Goal: Information Seeking & Learning: Learn about a topic

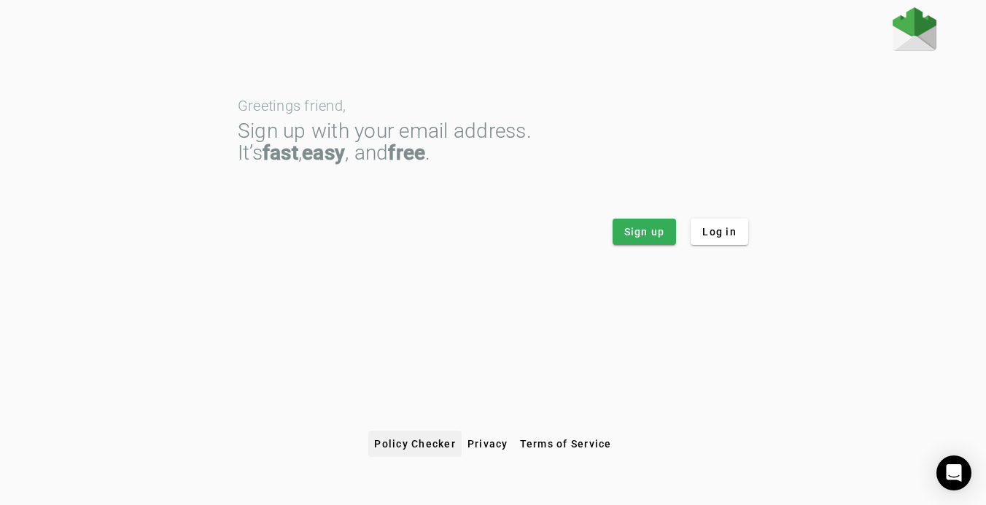
click at [405, 434] on span at bounding box center [414, 443] width 93 height 35
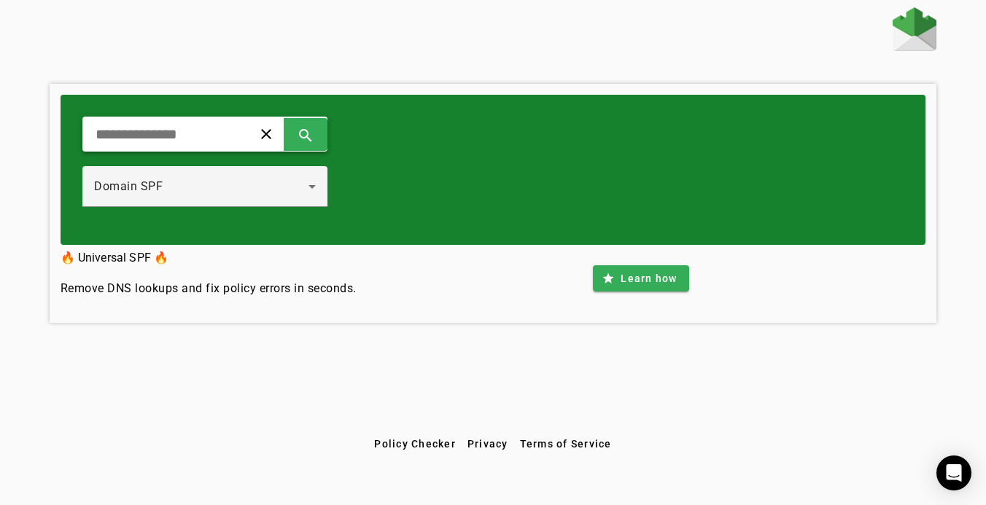
click at [165, 130] on input "text" at bounding box center [161, 133] width 135 height 17
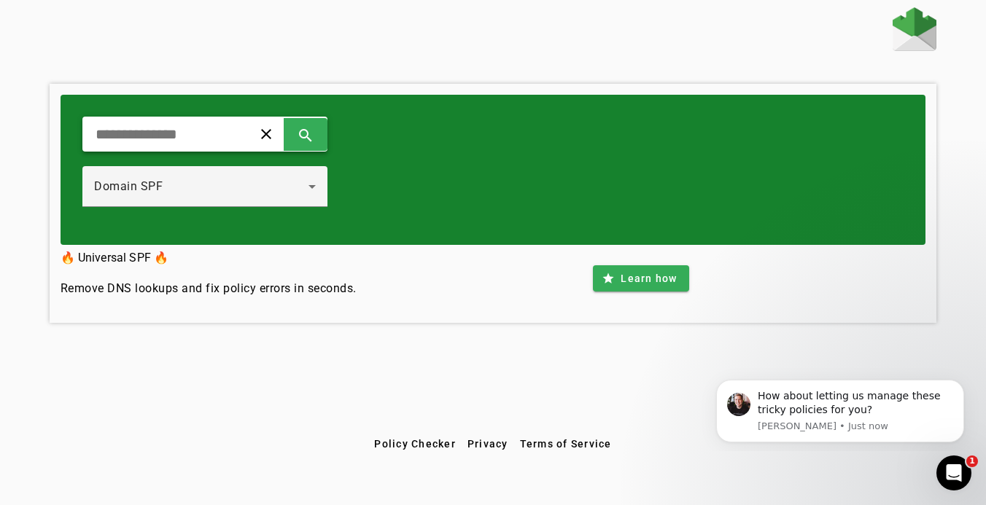
click at [207, 132] on input "text" at bounding box center [161, 133] width 135 height 17
type input "**********"
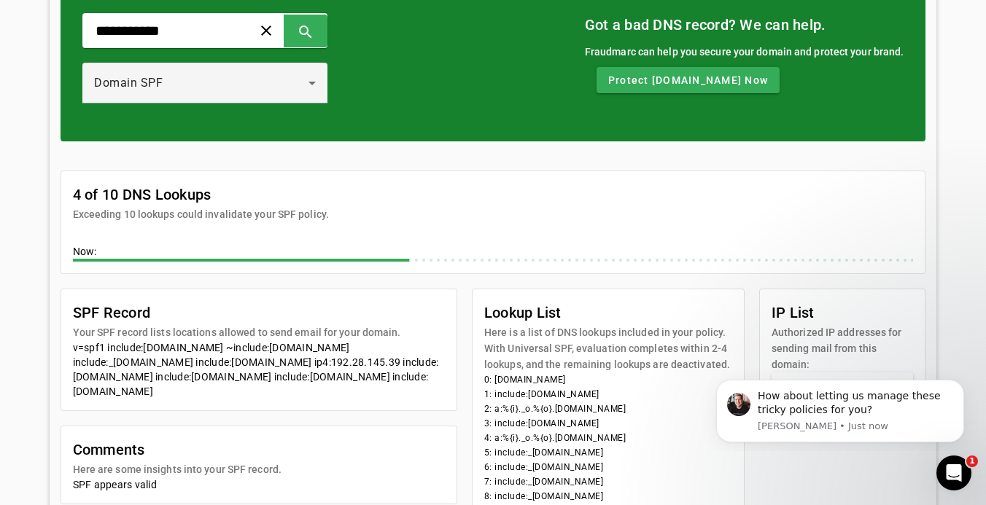
scroll to position [108, 0]
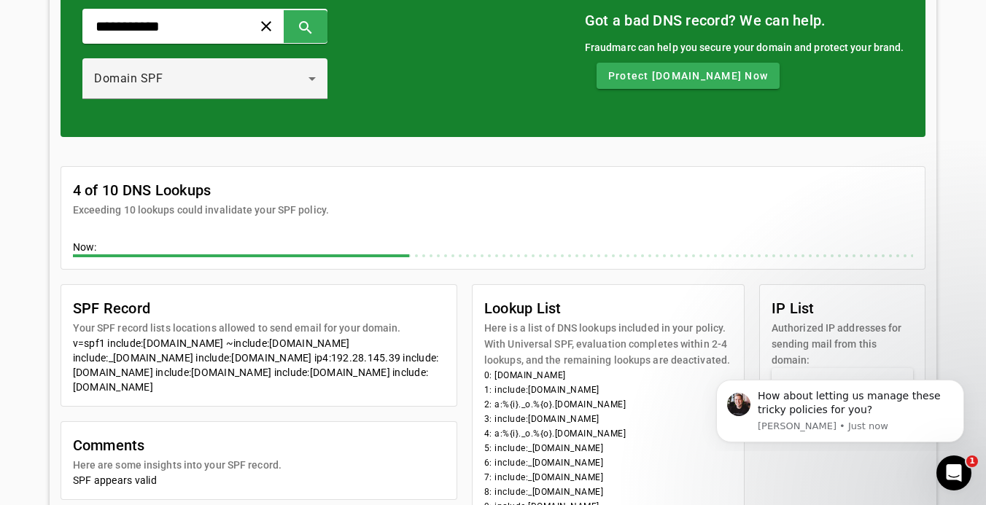
drag, startPoint x: 69, startPoint y: 340, endPoint x: 229, endPoint y: 383, distance: 165.3
click at [229, 385] on mat-card-content "v=spf1 include:[DOMAIN_NAME] ~include:[DOMAIN_NAME] include:_[DOMAIN_NAME] incl…" at bounding box center [258, 371] width 395 height 70
click at [229, 383] on div "v=spf1 include:[DOMAIN_NAME] ~include:[DOMAIN_NAME] include:_[DOMAIN_NAME] incl…" at bounding box center [259, 365] width 372 height 58
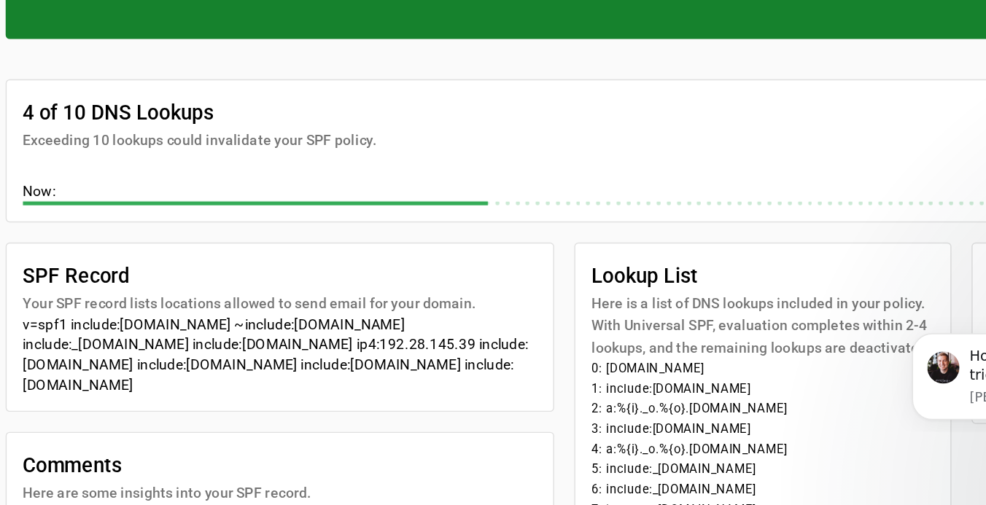
drag, startPoint x: 131, startPoint y: 280, endPoint x: 157, endPoint y: 281, distance: 25.6
click at [157, 366] on div "v=spf1 include:[DOMAIN_NAME] ~include:[DOMAIN_NAME] include:_[DOMAIN_NAME] incl…" at bounding box center [259, 395] width 372 height 58
click at [147, 366] on div "v=spf1 include:[DOMAIN_NAME] ~include:[DOMAIN_NAME] include:_[DOMAIN_NAME] incl…" at bounding box center [259, 395] width 372 height 58
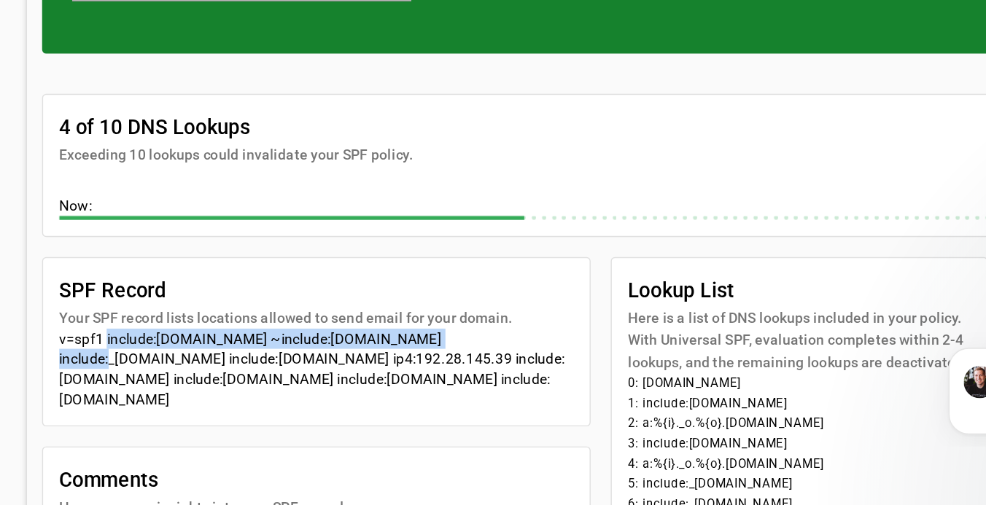
drag, startPoint x: 74, startPoint y: 243, endPoint x: 327, endPoint y: 249, distance: 252.3
click at [327, 366] on div "v=spf1 include:[DOMAIN_NAME] ~include:[DOMAIN_NAME] include:_[DOMAIN_NAME] incl…" at bounding box center [259, 395] width 372 height 58
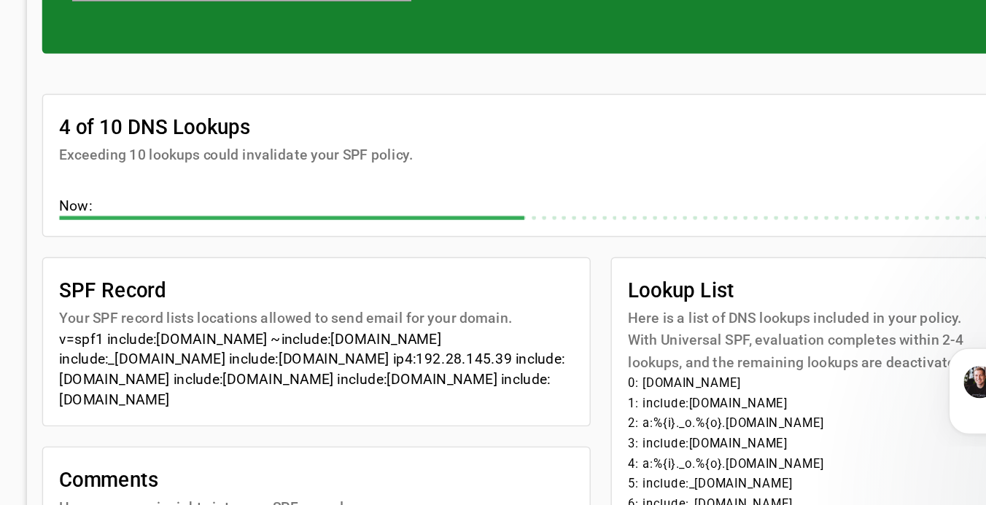
click at [327, 366] on div "v=spf1 include:[DOMAIN_NAME] ~include:[DOMAIN_NAME] include:_[DOMAIN_NAME] incl…" at bounding box center [259, 395] width 372 height 58
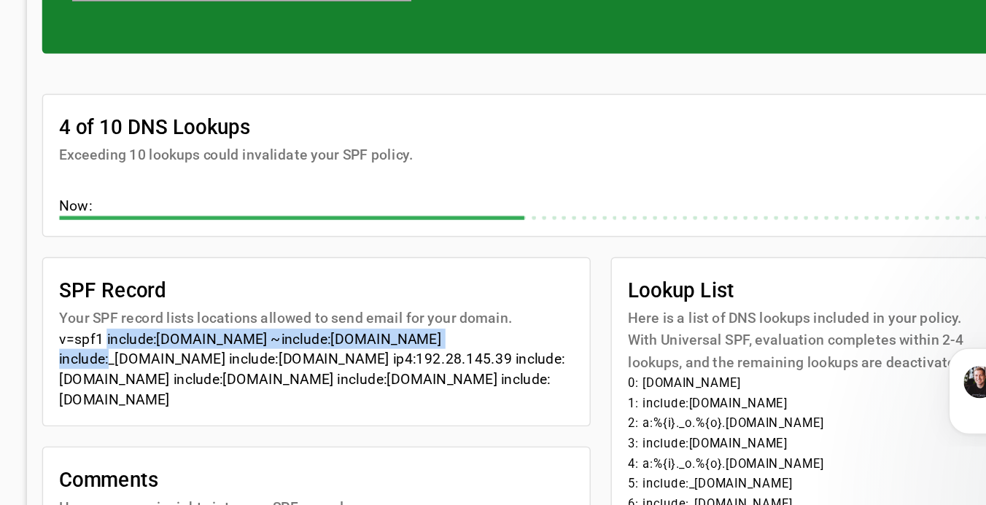
drag, startPoint x: 327, startPoint y: 247, endPoint x: 74, endPoint y: 241, distance: 253.0
click at [74, 366] on div "v=spf1 include:[DOMAIN_NAME] ~include:[DOMAIN_NAME] include:_[DOMAIN_NAME] incl…" at bounding box center [259, 395] width 372 height 58
drag, startPoint x: 190, startPoint y: 246, endPoint x: 77, endPoint y: 241, distance: 113.1
click at [77, 366] on div "v=spf1 include:[DOMAIN_NAME] ~include:[DOMAIN_NAME] include:_[DOMAIN_NAME] incl…" at bounding box center [259, 395] width 372 height 58
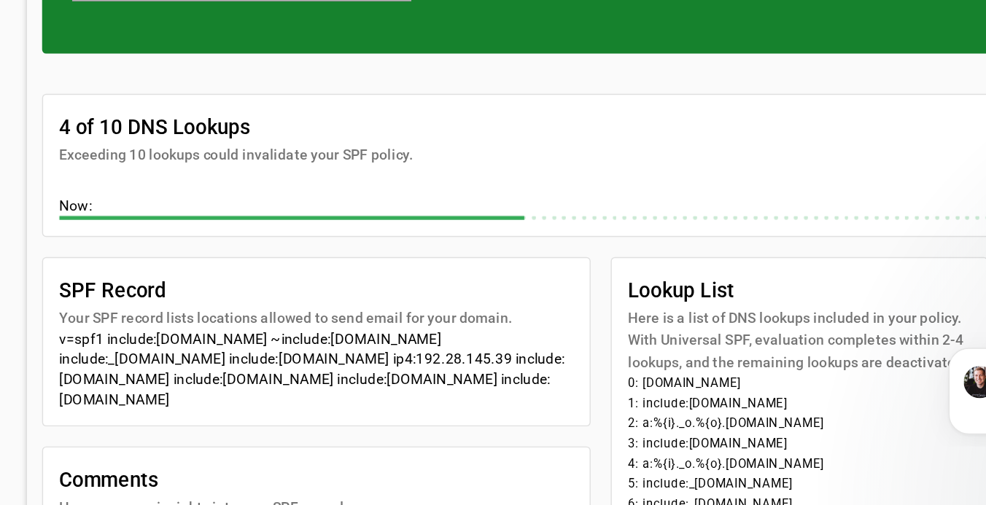
click at [192, 366] on div "v=spf1 include:[DOMAIN_NAME] ~include:[DOMAIN_NAME] include:_[DOMAIN_NAME] incl…" at bounding box center [259, 395] width 372 height 58
drag, startPoint x: 193, startPoint y: 243, endPoint x: 324, endPoint y: 244, distance: 130.5
click at [324, 366] on div "v=spf1 include:[DOMAIN_NAME] ~include:[DOMAIN_NAME] include:_[DOMAIN_NAME] incl…" at bounding box center [259, 395] width 372 height 58
click at [323, 366] on div "v=spf1 include:[DOMAIN_NAME] ~include:[DOMAIN_NAME] include:_[DOMAIN_NAME] incl…" at bounding box center [259, 395] width 372 height 58
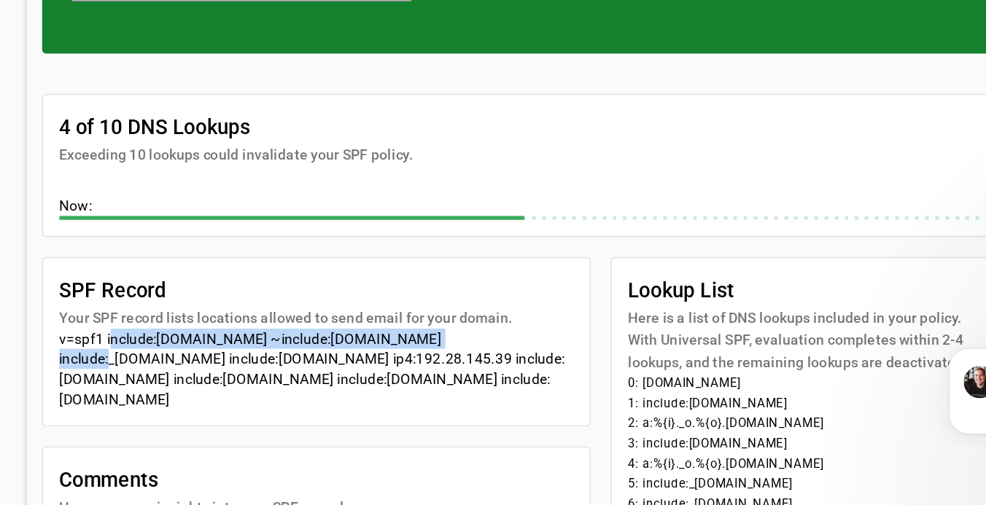
drag, startPoint x: 323, startPoint y: 242, endPoint x: 78, endPoint y: 238, distance: 245.0
click at [77, 366] on div "v=spf1 include:[DOMAIN_NAME] ~include:[DOMAIN_NAME] include:_[DOMAIN_NAME] incl…" at bounding box center [259, 395] width 372 height 58
drag, startPoint x: 42, startPoint y: 259, endPoint x: 188, endPoint y: 293, distance: 150.5
click at [188, 366] on div "v=spf1 include:[DOMAIN_NAME] ~include:[DOMAIN_NAME] include:_[DOMAIN_NAME] incl…" at bounding box center [259, 395] width 372 height 58
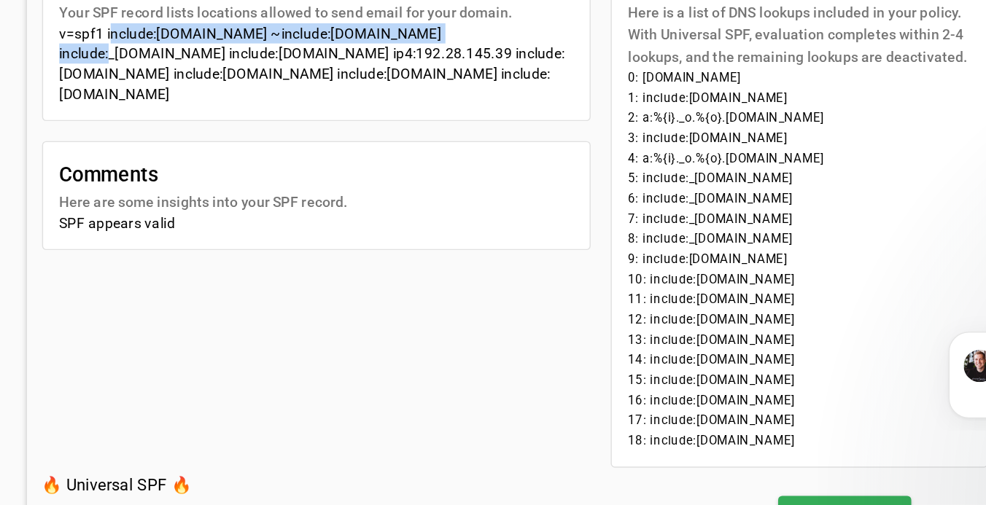
scroll to position [289, 0]
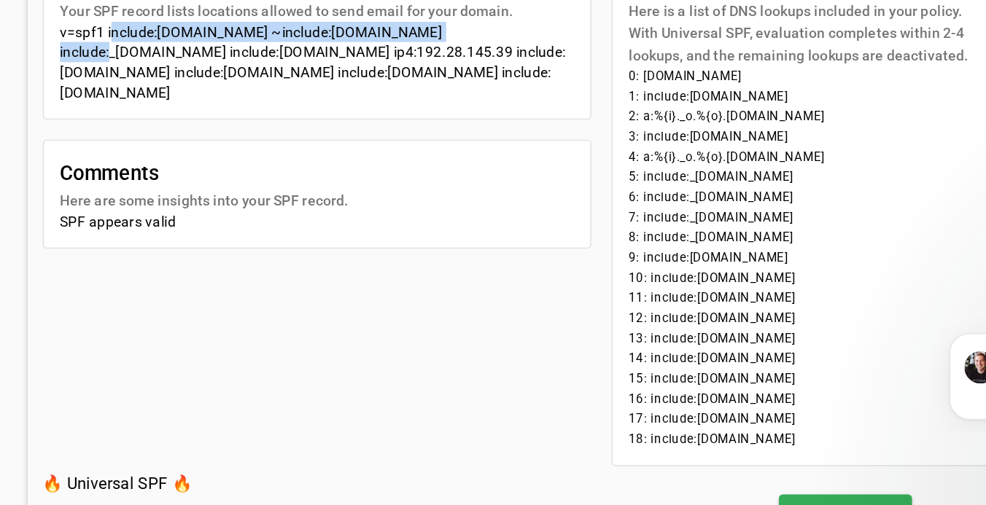
drag, startPoint x: 596, startPoint y: 317, endPoint x: 455, endPoint y: 168, distance: 205.7
click at [472, 187] on mat-card-content "0: [DOMAIN_NAME] 1: include:[DOMAIN_NAME] 2: a:%{i}._o.%{o}.[DOMAIN_NAME] 3: in…" at bounding box center [607, 331] width 271 height 289
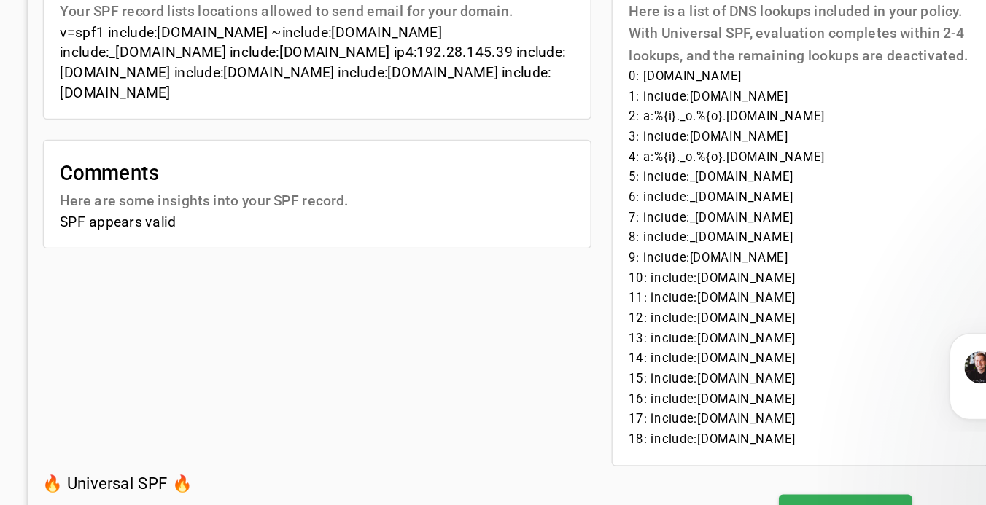
click at [329, 257] on div "SPF Record Your SPF record lists locations allowed to send email for your domai…" at bounding box center [493, 289] width 865 height 373
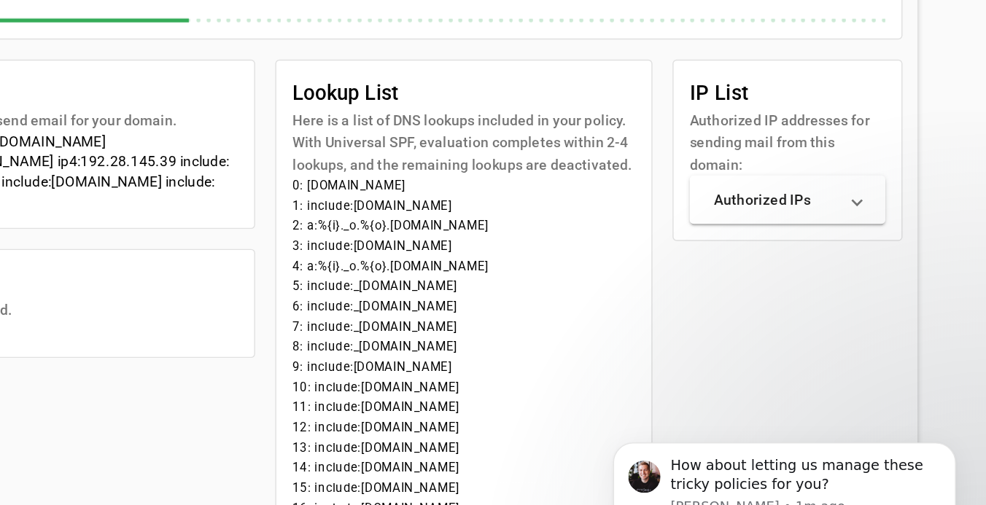
click at [789, 197] on mat-panel-title "Authorized IPs" at bounding box center [834, 204] width 90 height 15
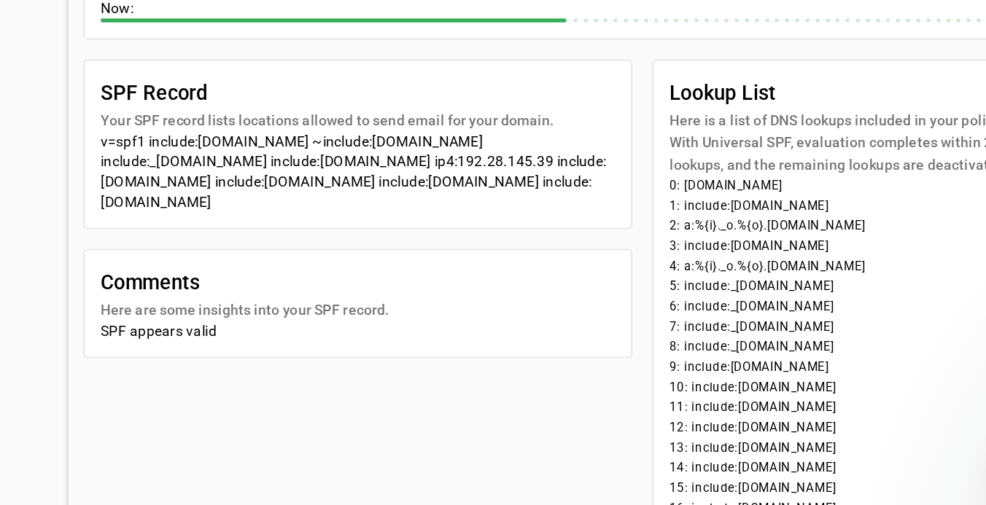
drag, startPoint x: 109, startPoint y: 147, endPoint x: 190, endPoint y: 149, distance: 80.9
click at [190, 155] on div "v=spf1 include:[DOMAIN_NAME] ~include:[DOMAIN_NAME] include:_[DOMAIN_NAME] incl…" at bounding box center [259, 184] width 372 height 58
copy div "[DOMAIN_NAME]"
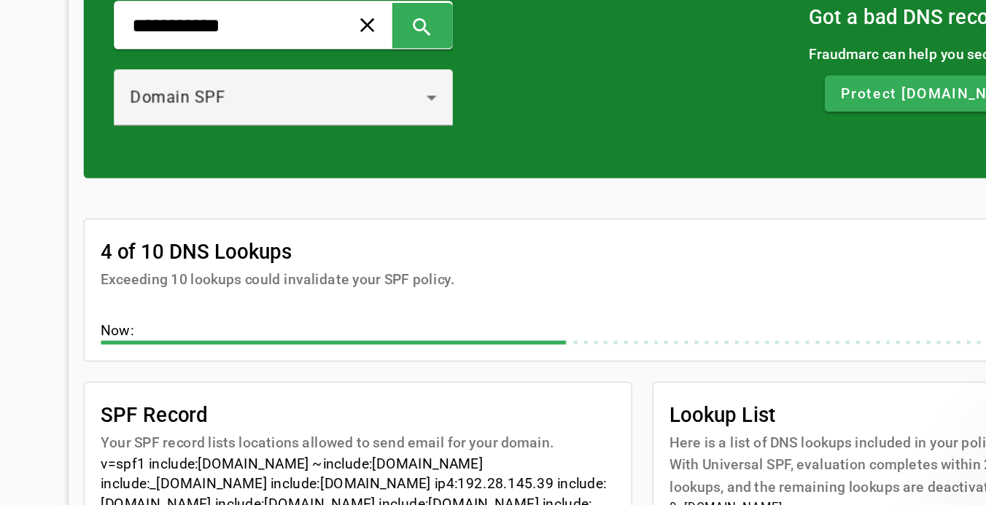
scroll to position [114, 0]
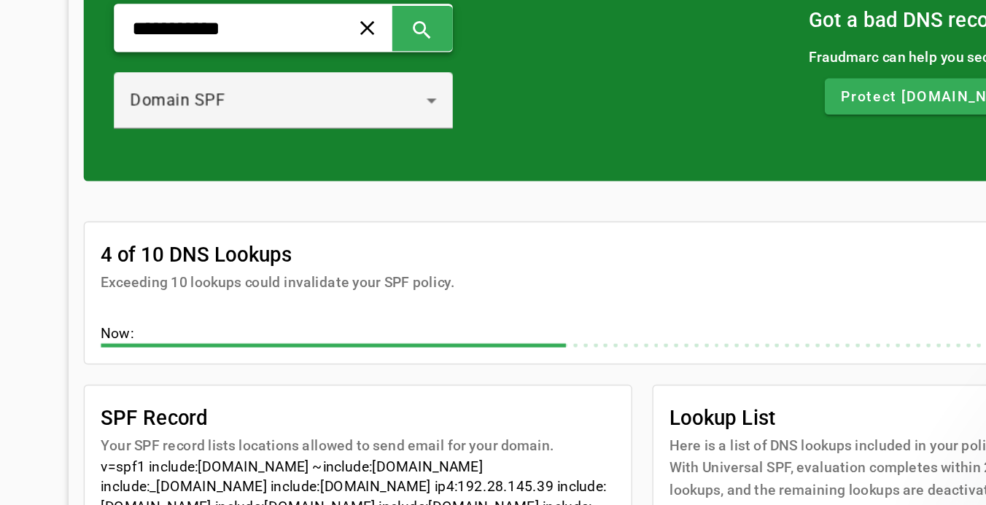
click at [171, 28] on input "**********" at bounding box center [161, 20] width 135 height 17
paste input "***"
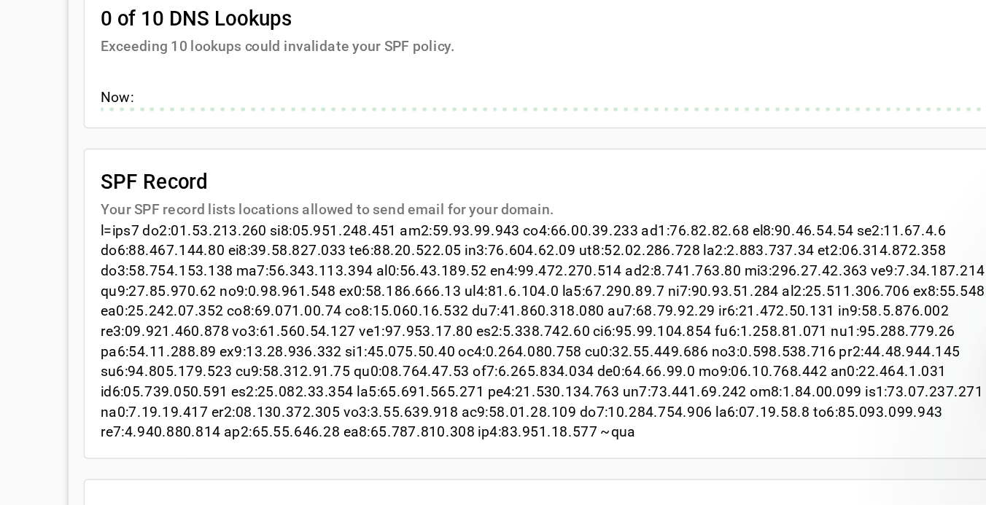
scroll to position [157, 0]
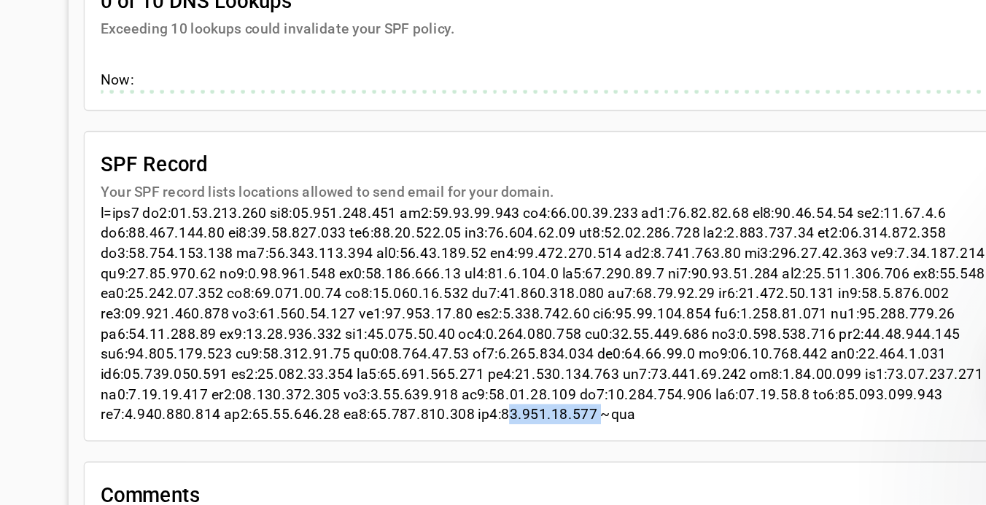
drag, startPoint x: 448, startPoint y: 300, endPoint x: 514, endPoint y: 303, distance: 66.4
click at [514, 303] on div at bounding box center [413, 366] width 681 height 160
copy div "[TECHNICAL_ID]"
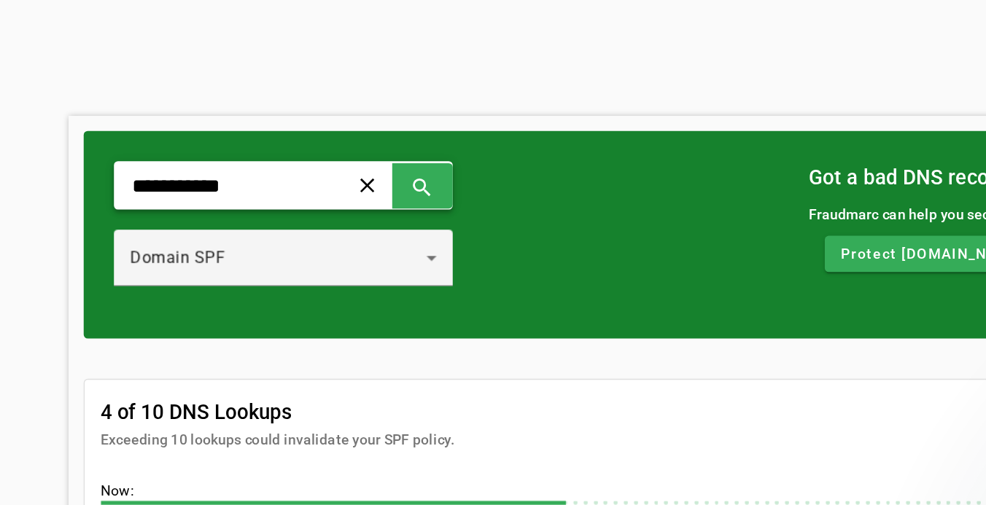
drag, startPoint x: 141, startPoint y: 133, endPoint x: -69, endPoint y: 118, distance: 210.5
click at [0, 0] on html "**********" at bounding box center [493, 0] width 986 height 0
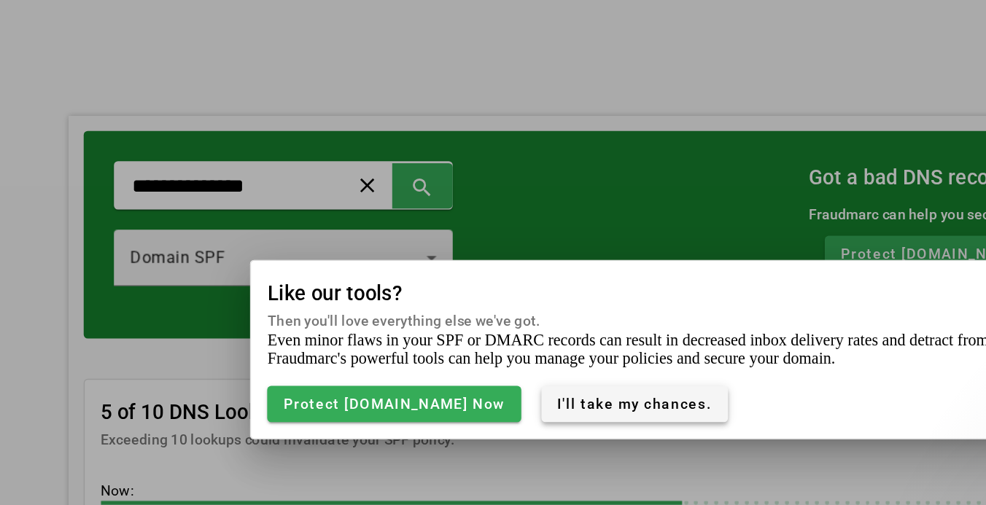
click at [403, 297] on span "I'll take my chances." at bounding box center [459, 292] width 112 height 12
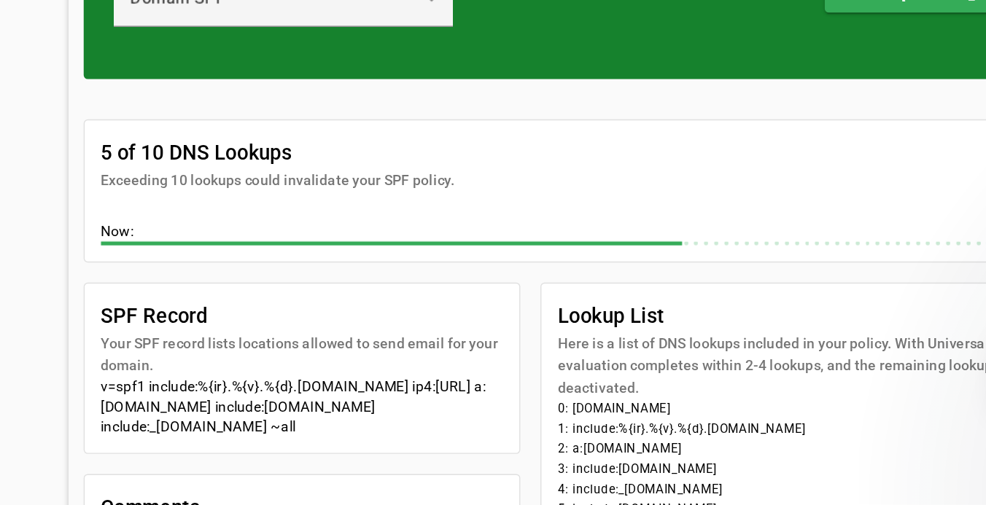
scroll to position [51, 0]
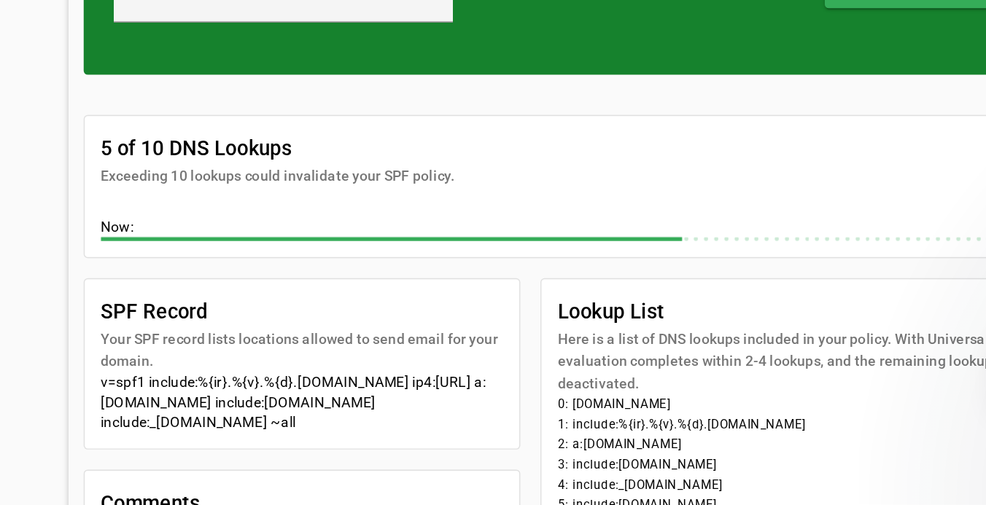
drag, startPoint x: 284, startPoint y: 305, endPoint x: 198, endPoint y: 305, distance: 86.0
click at [198, 409] on div "v=spf1 include:%{ir}.%{v}.%{d}.[DOMAIN_NAME] ip4:[URL] a:[DOMAIN_NAME] include:…" at bounding box center [219, 431] width 292 height 44
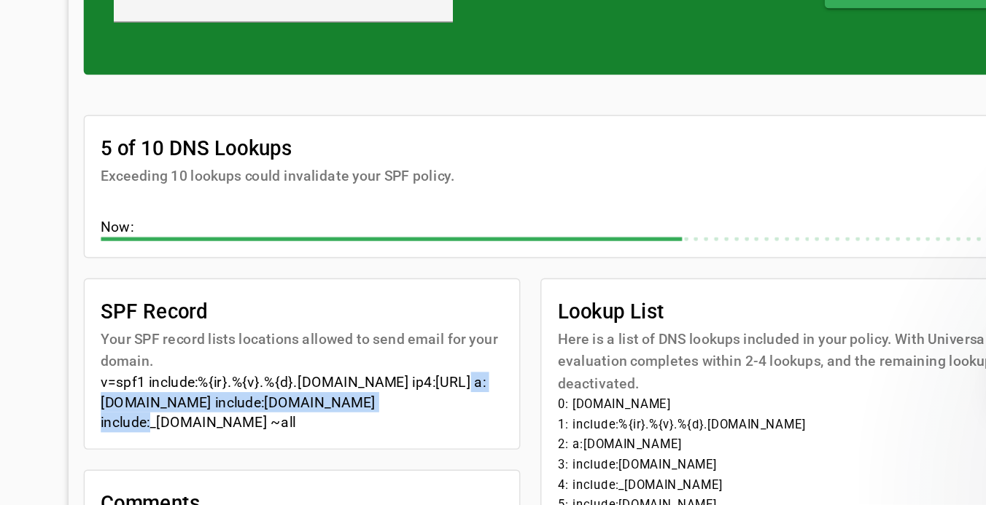
drag, startPoint x: 313, startPoint y: 292, endPoint x: 78, endPoint y: 290, distance: 235.5
click at [78, 409] on div "v=spf1 include:%{ir}.%{v}.%{d}.[DOMAIN_NAME] ip4:[URL] a:[DOMAIN_NAME] include:…" at bounding box center [219, 431] width 292 height 44
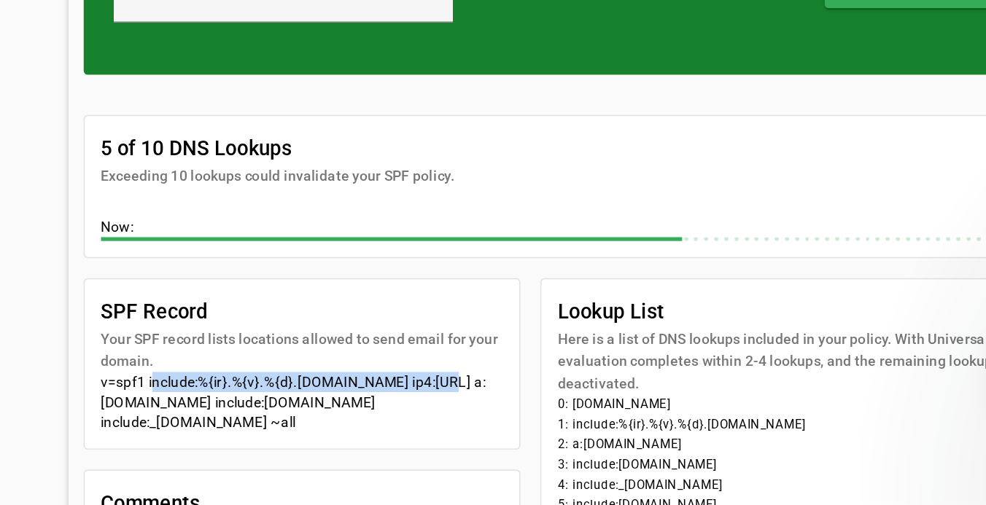
drag, startPoint x: 118, startPoint y: 278, endPoint x: 329, endPoint y: 276, distance: 211.4
click at [329, 409] on div "v=spf1 include:%{ir}.%{v}.%{d}.[DOMAIN_NAME] ip4:[URL] a:[DOMAIN_NAME] include:…" at bounding box center [219, 431] width 292 height 44
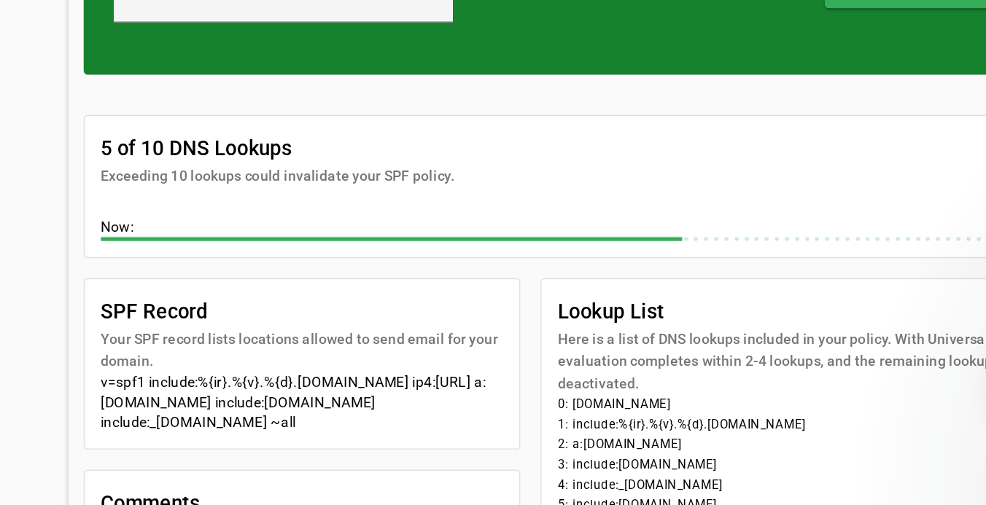
click at [52, 225] on div "**********" at bounding box center [493, 335] width 887 height 604
click at [50, 217] on div "**********" at bounding box center [493, 335] width 887 height 604
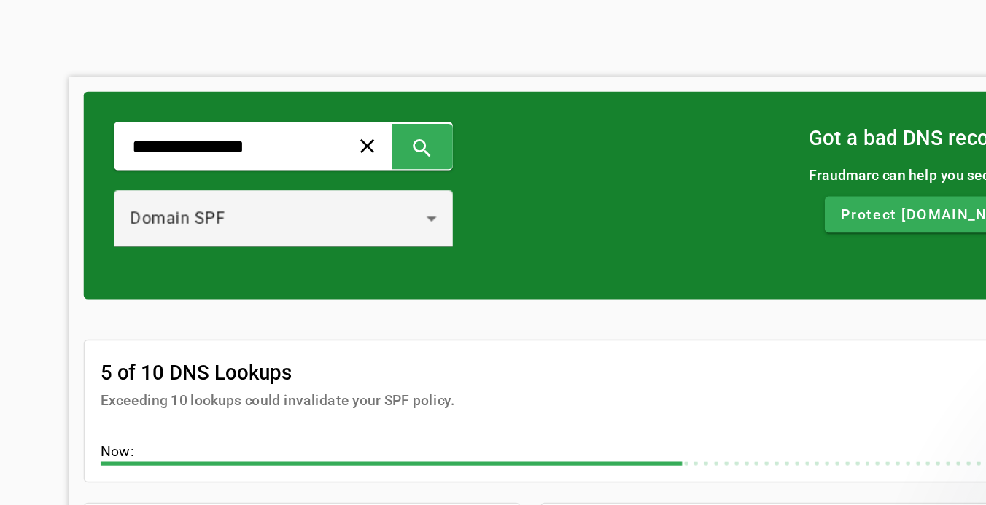
scroll to position [26, 0]
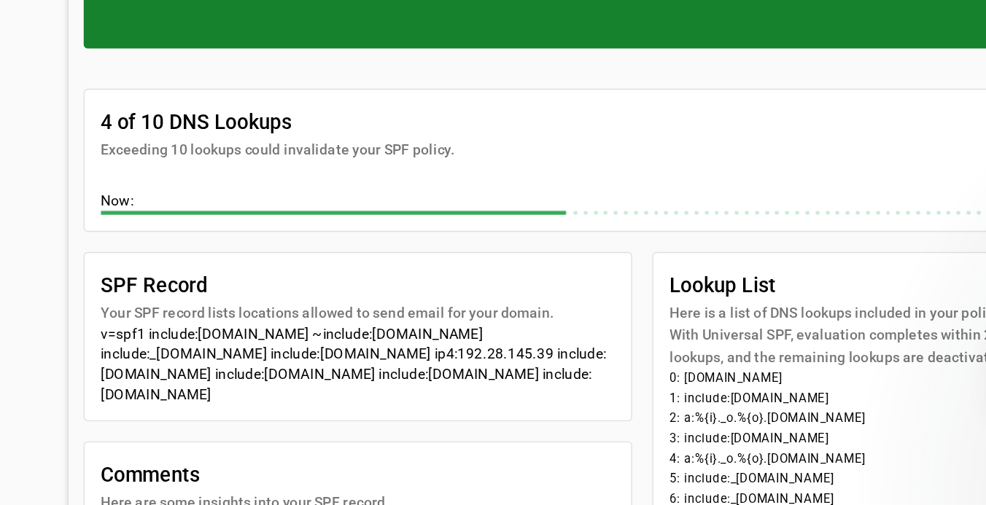
scroll to position [70, 0]
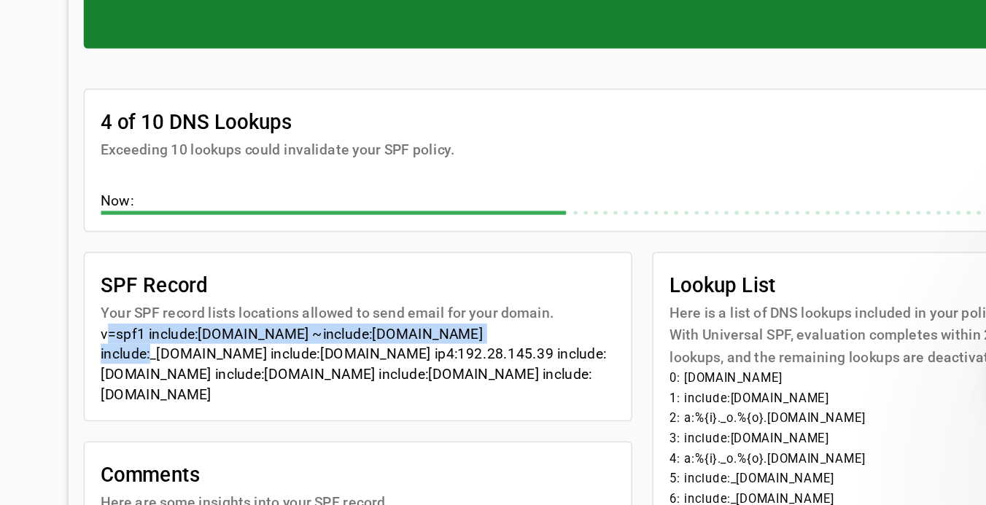
drag, startPoint x: 357, startPoint y: 241, endPoint x: 72, endPoint y: 240, distance: 285.0
click at [73, 374] on div "v=spf1 include:[DOMAIN_NAME] ~include:[DOMAIN_NAME] include:_[DOMAIN_NAME] incl…" at bounding box center [259, 403] width 372 height 58
drag, startPoint x: 71, startPoint y: 253, endPoint x: 194, endPoint y: 281, distance: 126.4
click at [194, 374] on mat-card-content "v=spf1 include:[DOMAIN_NAME] ~include:[DOMAIN_NAME] include:_[DOMAIN_NAME] incl…" at bounding box center [258, 409] width 395 height 70
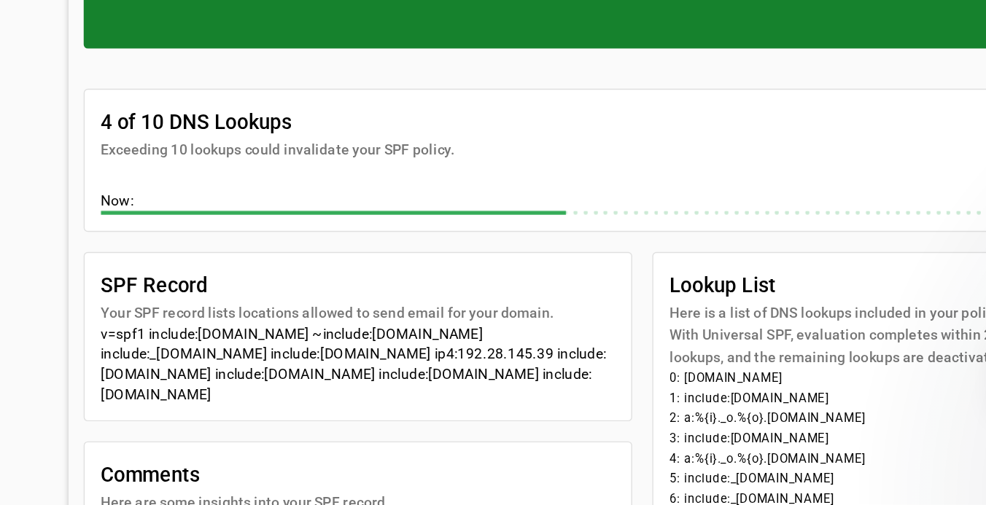
click at [196, 374] on div "v=spf1 include:[DOMAIN_NAME] ~include:[DOMAIN_NAME] include:_[DOMAIN_NAME] incl…" at bounding box center [259, 403] width 372 height 58
drag, startPoint x: 200, startPoint y: 285, endPoint x: 71, endPoint y: 255, distance: 131.7
click at [73, 374] on div "v=spf1 include:[DOMAIN_NAME] ~include:[DOMAIN_NAME] include:_[DOMAIN_NAME] incl…" at bounding box center [259, 403] width 372 height 58
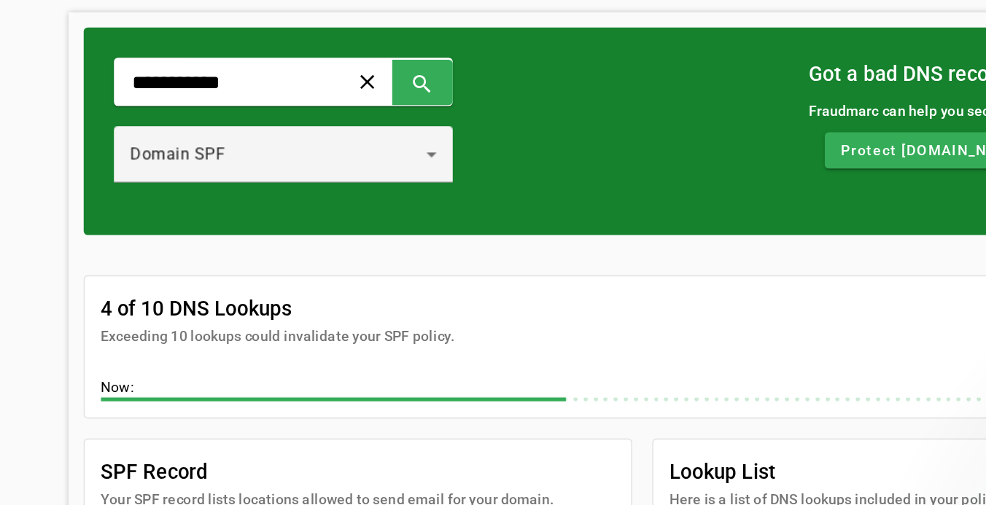
scroll to position [59, 0]
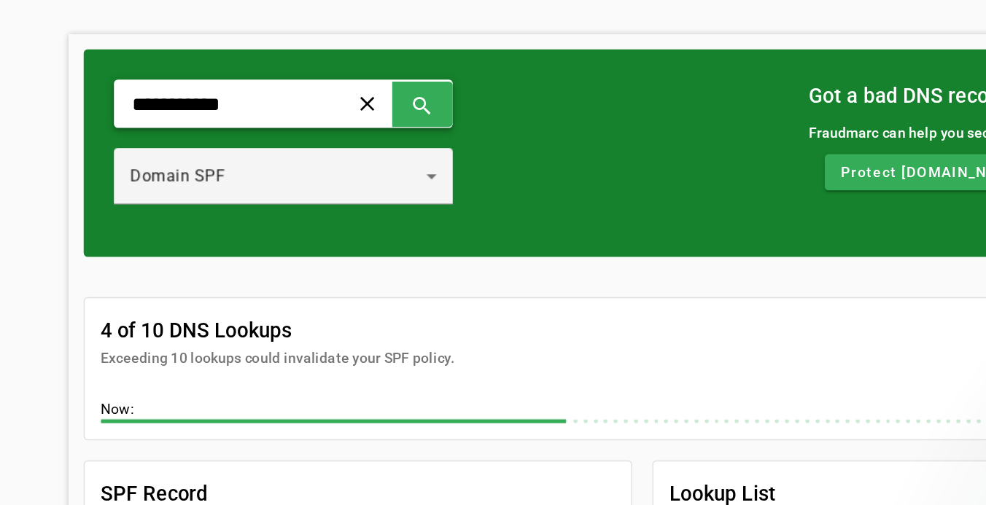
click at [194, 75] on input "**********" at bounding box center [161, 74] width 135 height 17
click at [191, 75] on input "**********" at bounding box center [161, 74] width 135 height 17
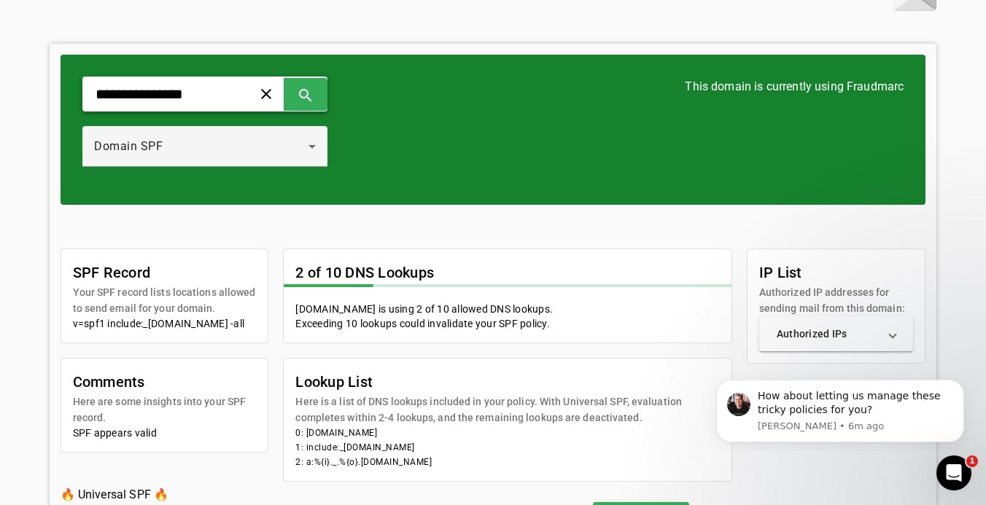
scroll to position [50, 0]
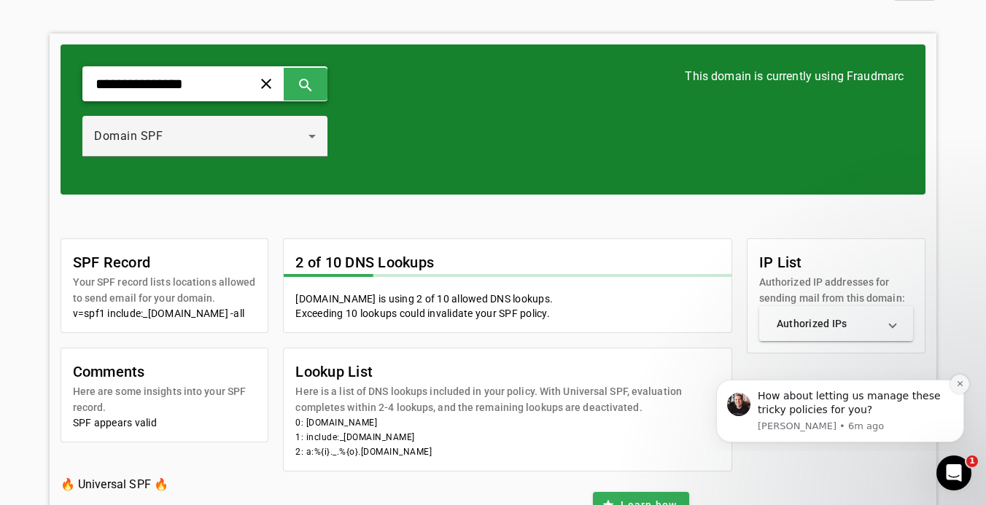
click at [963, 385] on icon "Dismiss notification" at bounding box center [960, 384] width 8 height 8
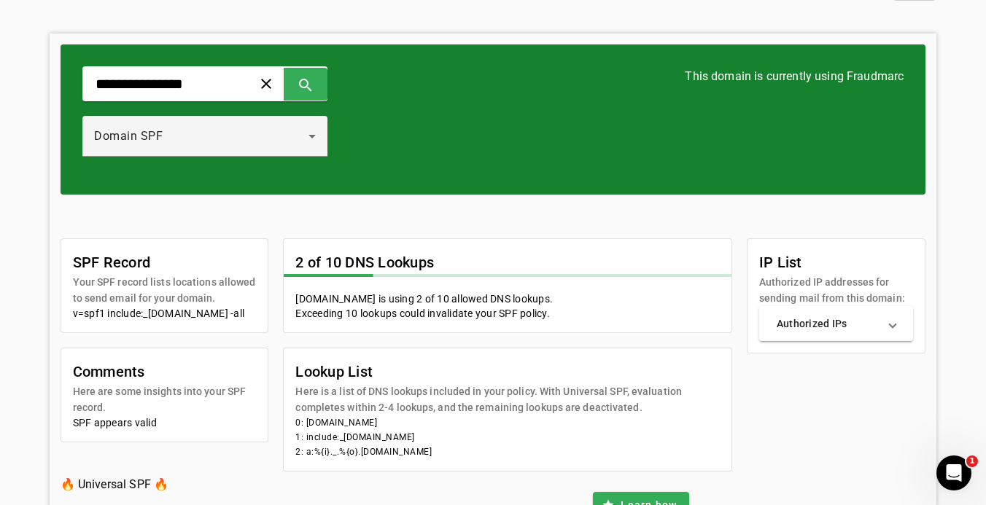
drag, startPoint x: 160, startPoint y: 326, endPoint x: 88, endPoint y: 318, distance: 71.9
click at [88, 318] on div "v=spf1 include:_[DOMAIN_NAME] -all" at bounding box center [165, 313] width 184 height 15
click at [114, 321] on div "v=spf1 include:_[DOMAIN_NAME] -all" at bounding box center [165, 313] width 184 height 15
drag, startPoint x: 114, startPoint y: 327, endPoint x: 68, endPoint y: 305, distance: 51.5
click at [68, 305] on section "SPF Record Your SPF record lists locations allowed to send email for your domai…" at bounding box center [164, 285] width 207 height 93
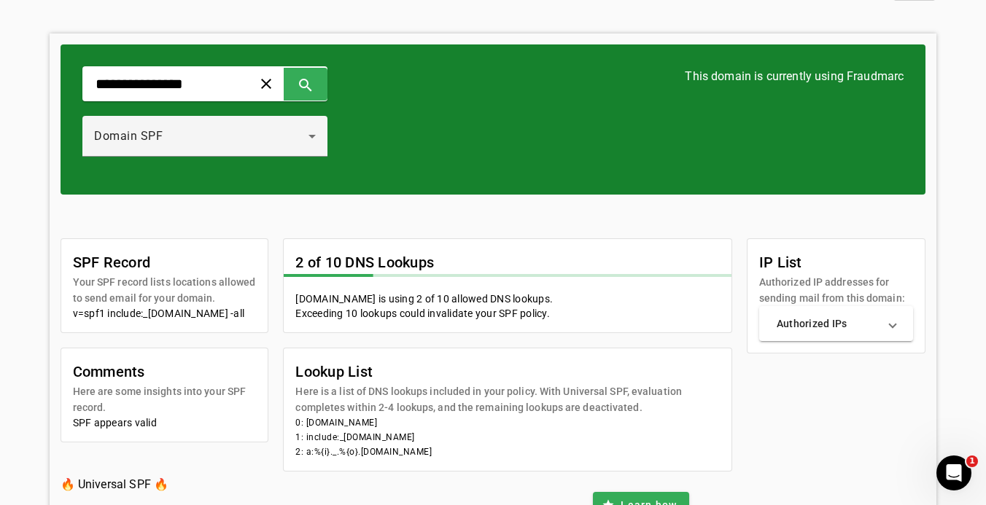
scroll to position [29, 0]
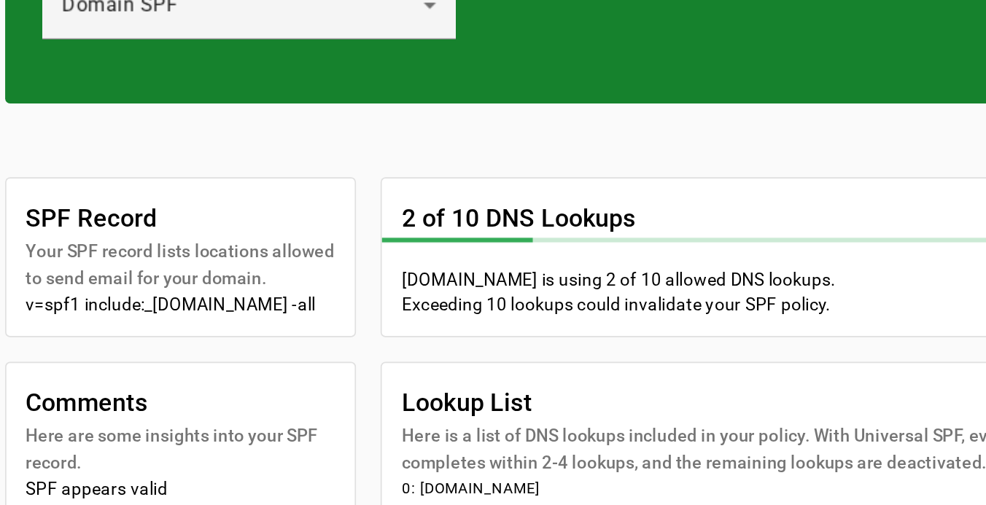
click at [149, 327] on div "v=spf1 include:_[DOMAIN_NAME] -all" at bounding box center [165, 334] width 184 height 15
drag, startPoint x: 143, startPoint y: 180, endPoint x: 95, endPoint y: 179, distance: 47.4
click at [95, 327] on div "v=spf1 include:_[DOMAIN_NAME] -all" at bounding box center [165, 334] width 184 height 15
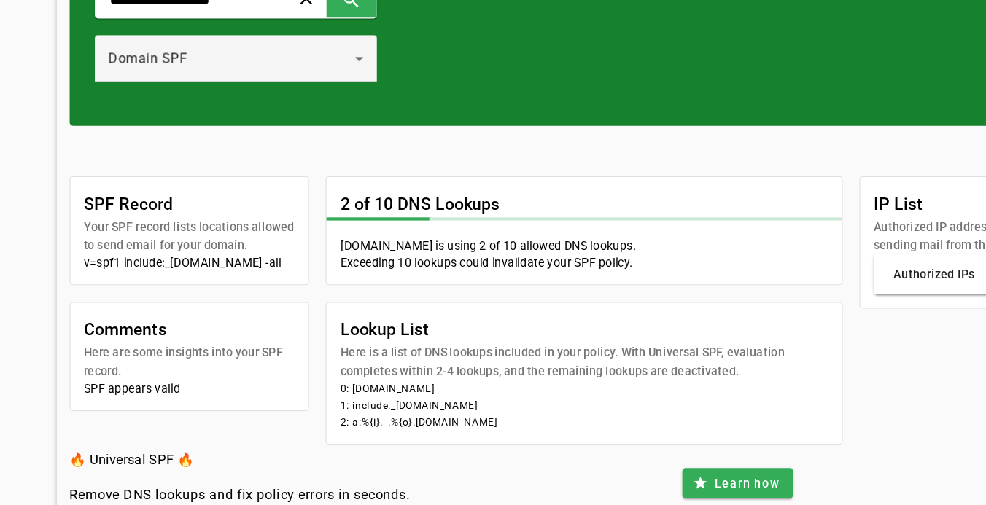
click at [792, 268] on mat-panel-title "Authorized IPs" at bounding box center [827, 275] width 102 height 15
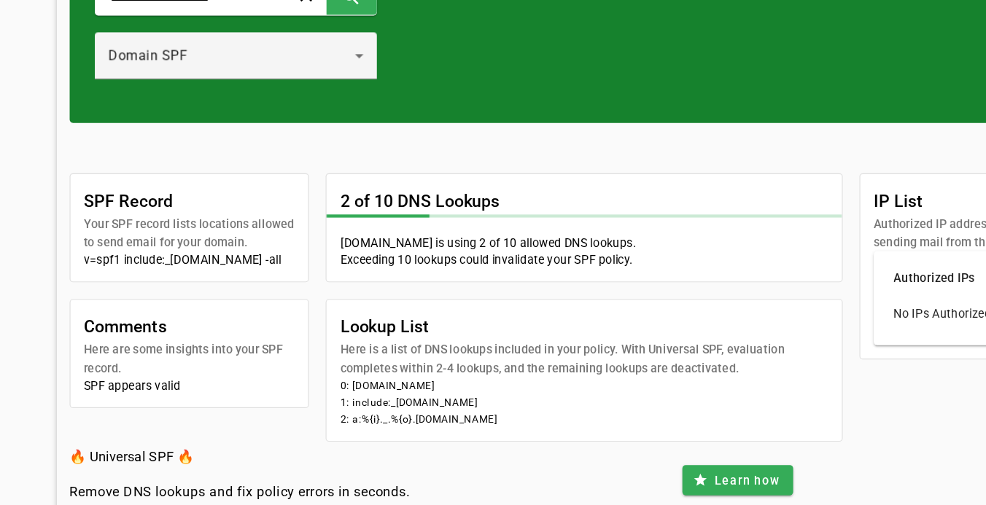
drag, startPoint x: 339, startPoint y: 350, endPoint x: 456, endPoint y: 342, distance: 117.6
click at [456, 382] on li "1: include:_[DOMAIN_NAME]" at bounding box center [507, 389] width 424 height 15
copy li "_[DOMAIN_NAME]"
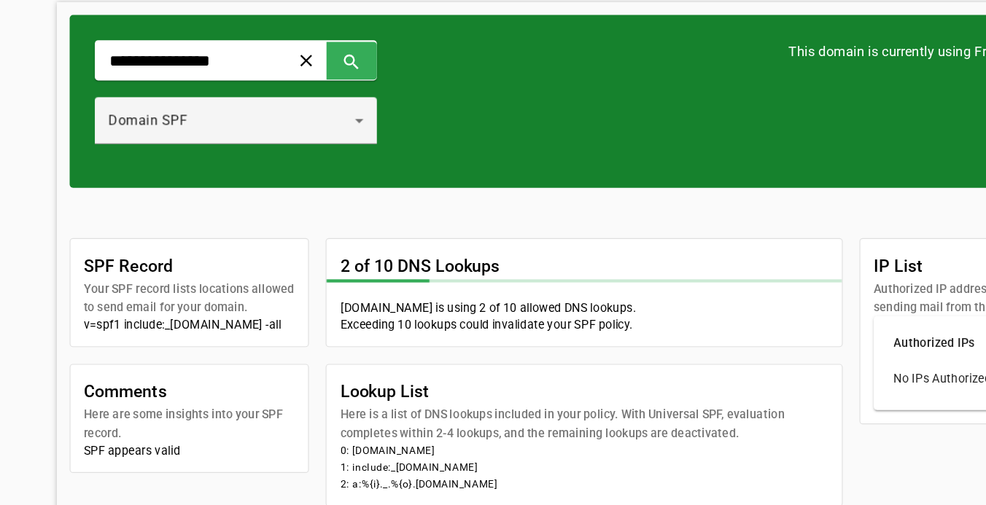
scroll to position [56, 0]
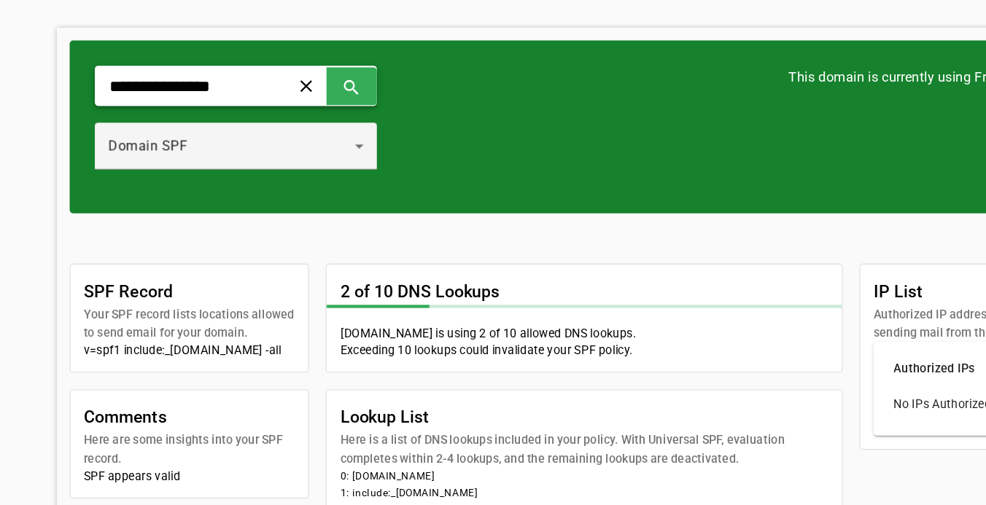
click at [225, 72] on input "**********" at bounding box center [161, 77] width 135 height 17
paste input "******"
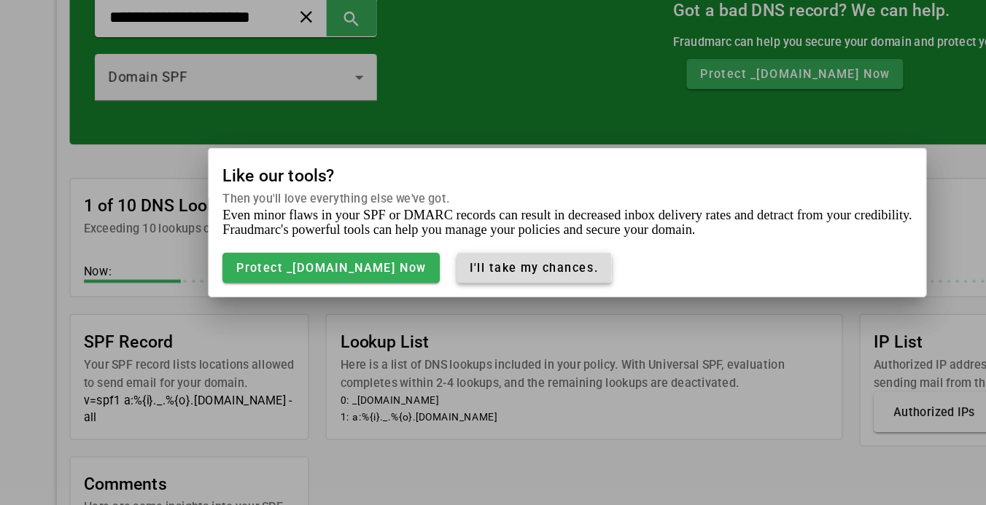
click at [451, 286] on span "I'll take my chances." at bounding box center [464, 292] width 112 height 12
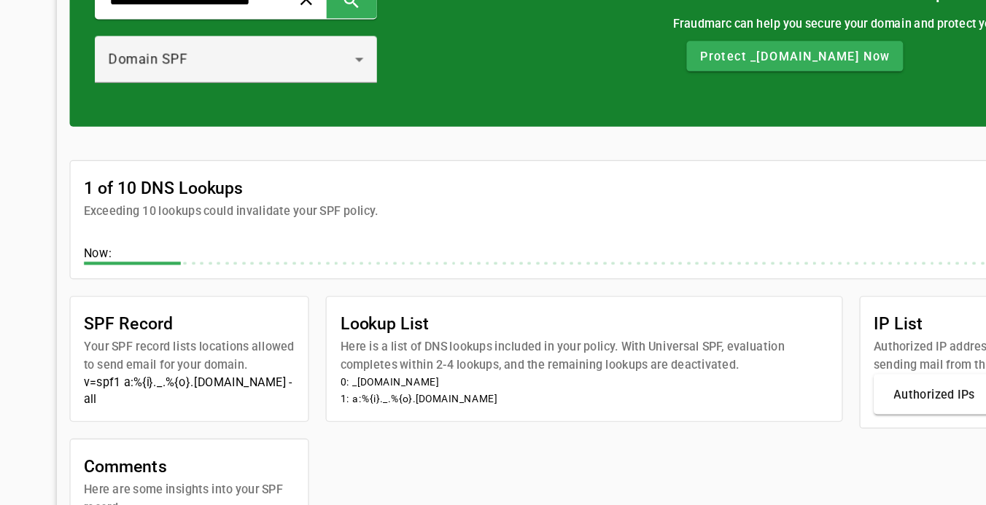
scroll to position [69, 0]
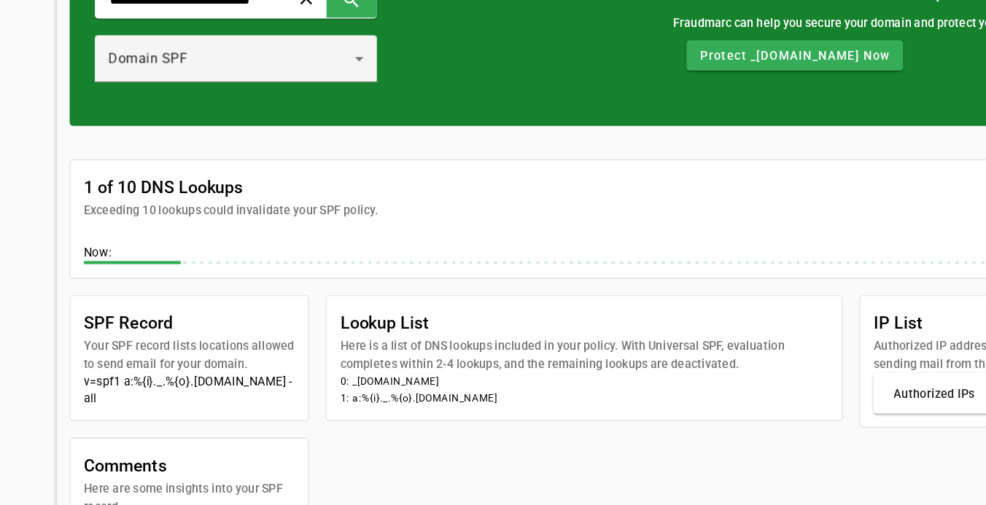
click at [812, 391] on mat-expansion-panel-header "Authorized IPs" at bounding box center [836, 408] width 155 height 35
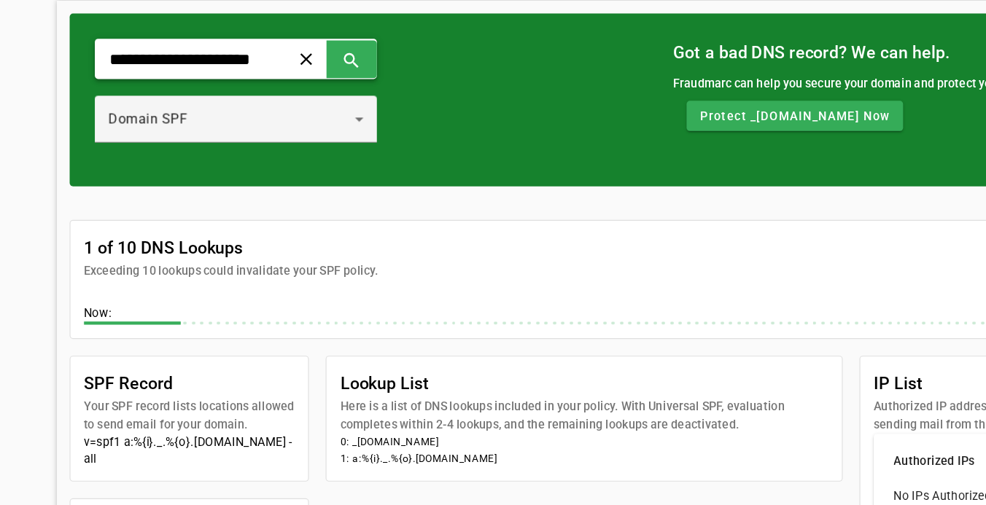
click at [153, 56] on input "**********" at bounding box center [161, 64] width 135 height 17
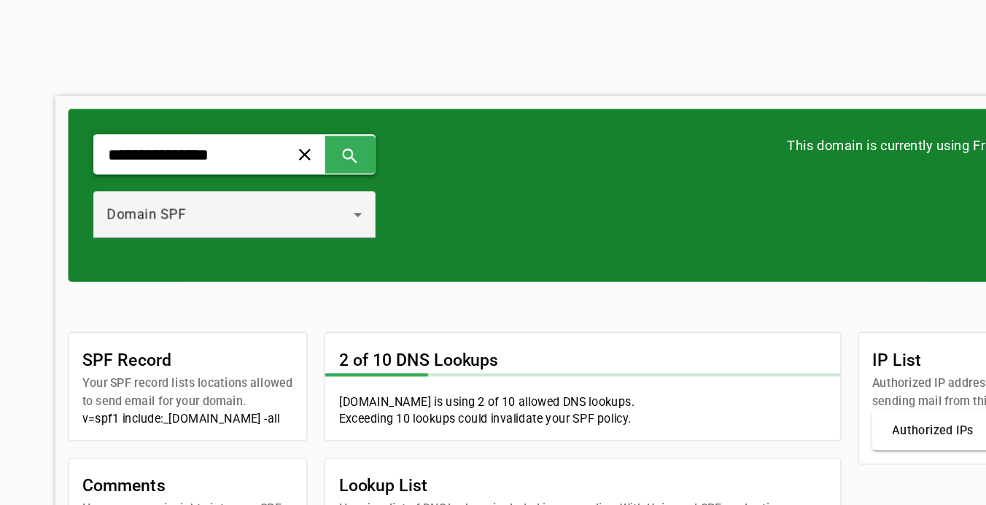
click at [219, 133] on input "**********" at bounding box center [161, 133] width 135 height 17
click at [219, 136] on input "**********" at bounding box center [161, 133] width 135 height 17
type input "**********"
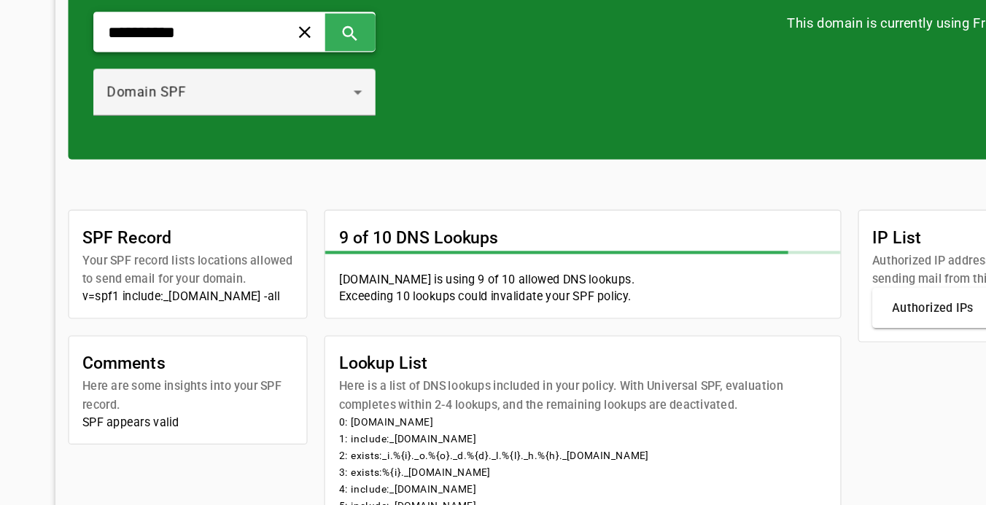
scroll to position [44, 0]
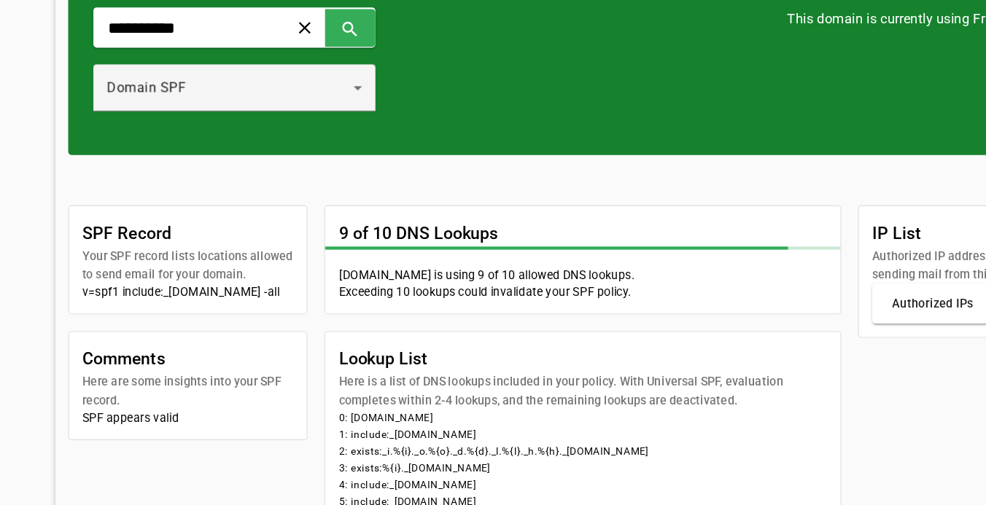
drag, startPoint x: 143, startPoint y: 254, endPoint x: 257, endPoint y: 252, distance: 114.5
click at [257, 313] on mat-card-content "v=spf1 include:_[DOMAIN_NAME] -all" at bounding box center [164, 326] width 207 height 26
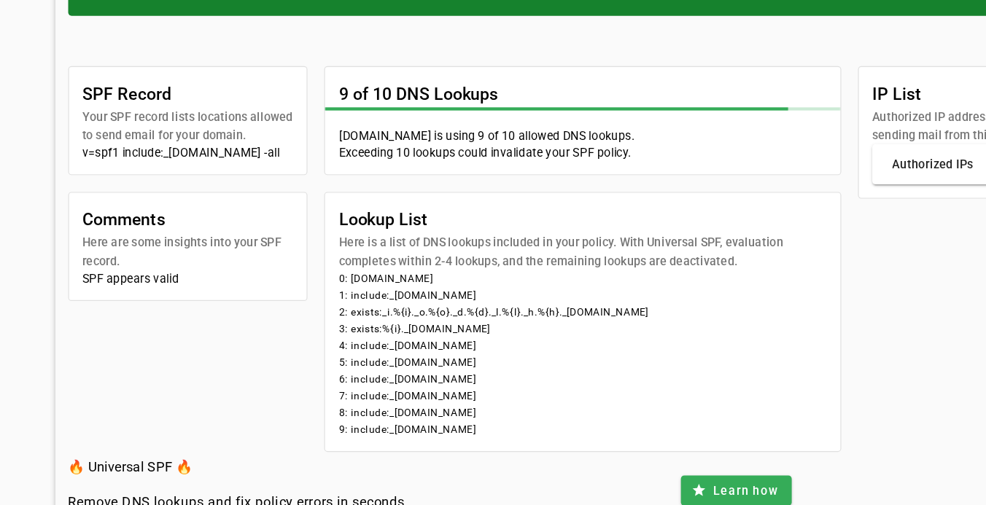
scroll to position [177, 0]
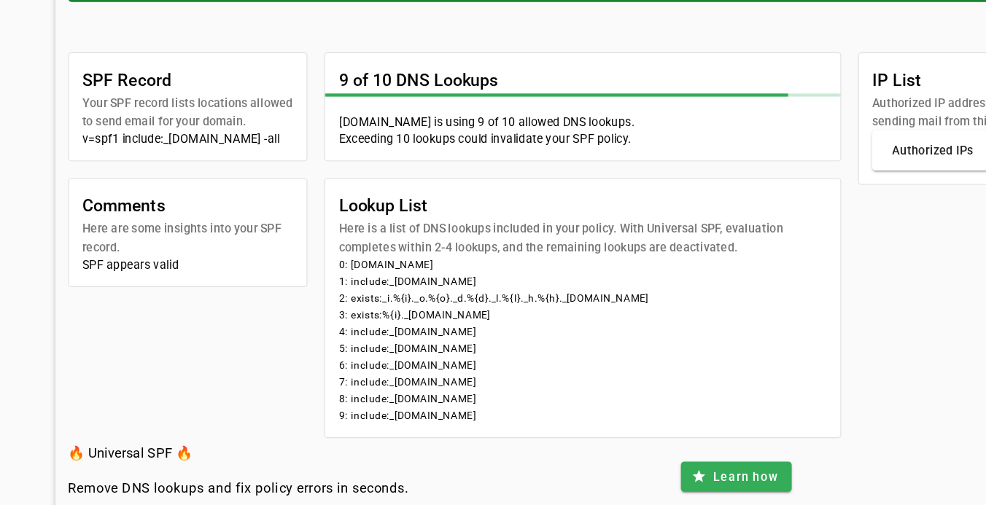
drag, startPoint x: 305, startPoint y: 256, endPoint x: 620, endPoint y: 255, distance: 314.9
click at [620, 318] on li "2: exists:_i.%{i}._o.%{o}._d.%{d}._l.%{l}._h.%{h}._[DOMAIN_NAME]" at bounding box center [507, 325] width 424 height 15
click at [487, 332] on li "3: exists:%{i}._[DOMAIN_NAME]" at bounding box center [507, 339] width 424 height 15
drag, startPoint x: 305, startPoint y: 257, endPoint x: 645, endPoint y: 253, distance: 340.5
click at [645, 318] on li "2: exists:_i.%{i}._o.%{o}._d.%{d}._l.%{l}._h.%{h}._[DOMAIN_NAME]" at bounding box center [507, 325] width 424 height 15
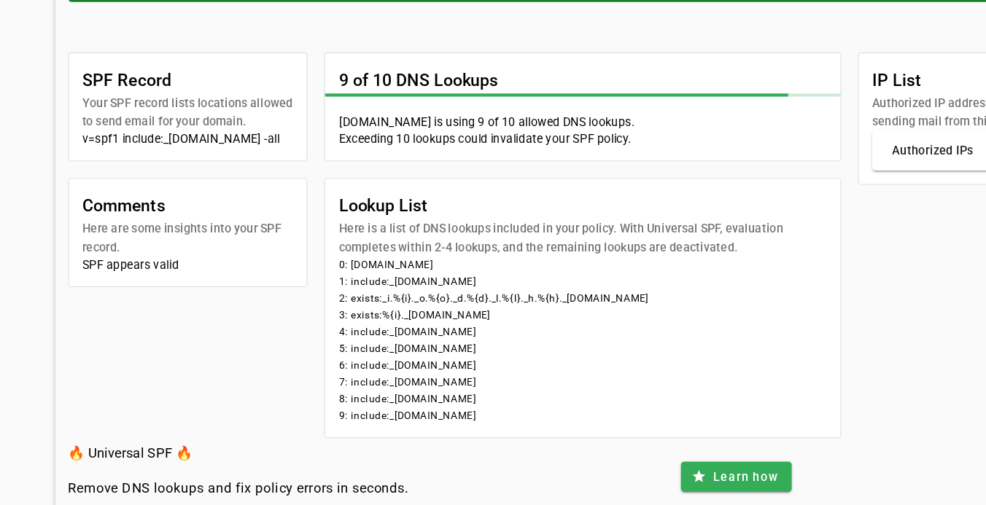
click at [303, 318] on li "2: exists:_i.%{i}._o.%{o}._d.%{d}._l.%{l}._h.%{h}._[DOMAIN_NAME]" at bounding box center [507, 325] width 424 height 15
drag, startPoint x: 305, startPoint y: 256, endPoint x: 343, endPoint y: 258, distance: 37.2
click at [343, 318] on li "2: exists:_i.%{i}._o.%{o}._d.%{d}._l.%{l}._h.%{h}._[DOMAIN_NAME]" at bounding box center [507, 325] width 424 height 15
drag, startPoint x: 338, startPoint y: 254, endPoint x: 590, endPoint y: 251, distance: 252.3
click at [591, 318] on li "2: exists:_i.%{i}._o.%{o}._d.%{d}._l.%{l}._h.%{h}._[DOMAIN_NAME]" at bounding box center [507, 325] width 424 height 15
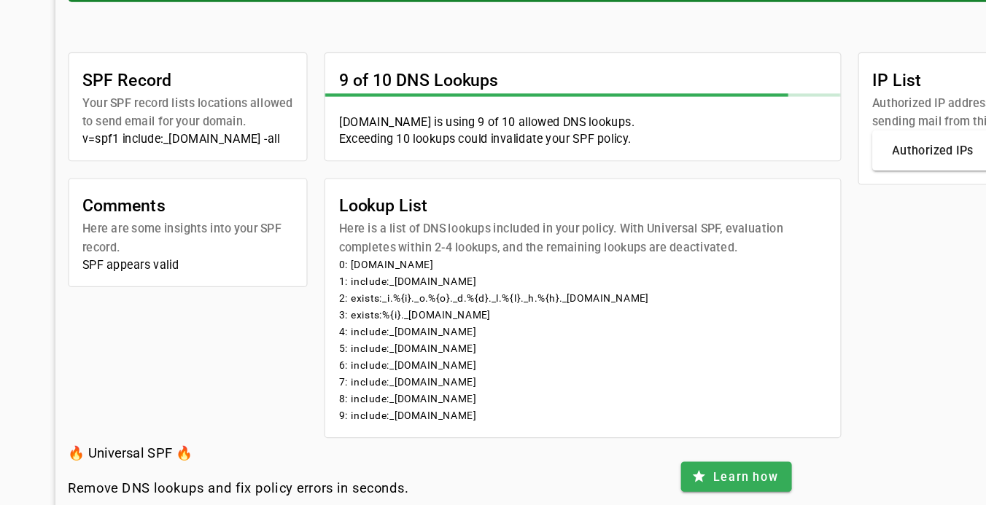
click at [569, 318] on li "2: exists:_i.%{i}._o.%{o}._d.%{d}._l.%{l}._h.%{h}._[DOMAIN_NAME]" at bounding box center [507, 325] width 424 height 15
drag, startPoint x: 295, startPoint y: 284, endPoint x: 451, endPoint y: 359, distance: 173.8
click at [451, 359] on mat-card-content "0: [DOMAIN_NAME] 1: include:_[DOMAIN_NAME] 2: exists:_i.%{i}._o.%{o}._d.%{d}._l…" at bounding box center [507, 367] width 447 height 157
click at [272, 309] on div "SPF Record Your SPF record lists locations allowed to send email for your domai…" at bounding box center [493, 279] width 865 height 335
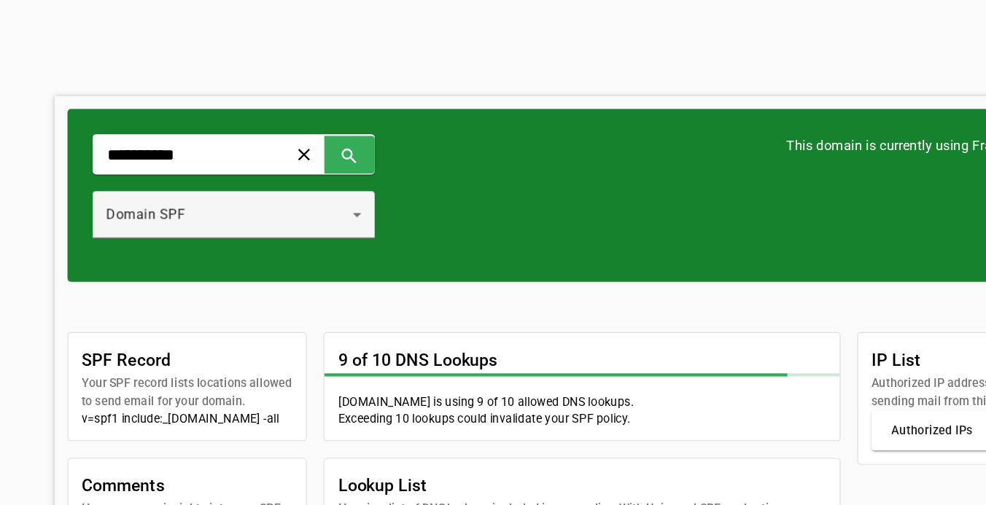
scroll to position [0, 0]
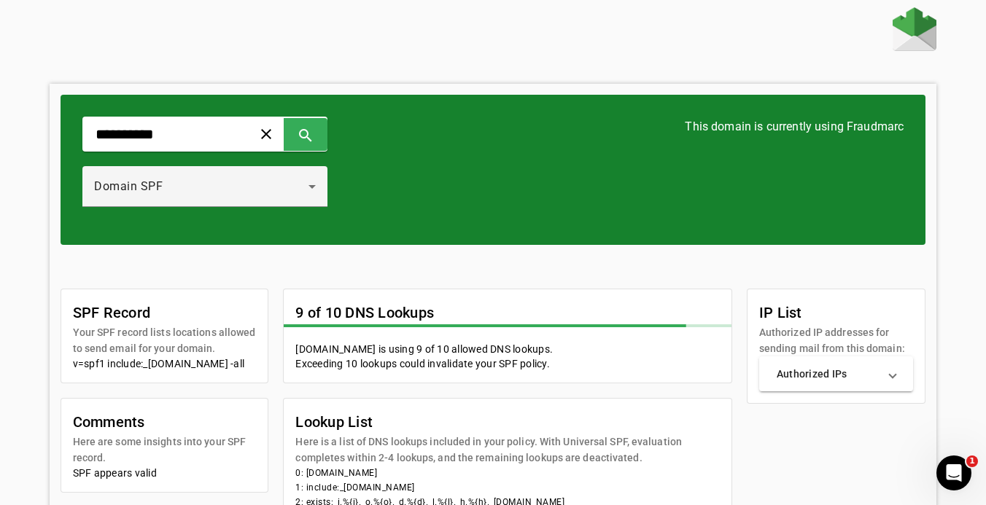
click at [908, 33] on img at bounding box center [914, 29] width 44 height 44
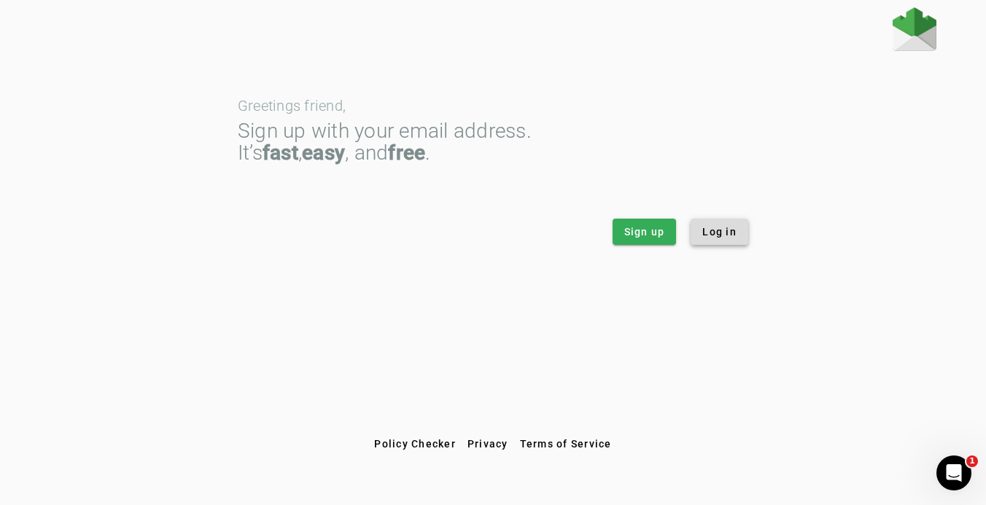
click at [733, 238] on span "Log in" at bounding box center [719, 232] width 34 height 15
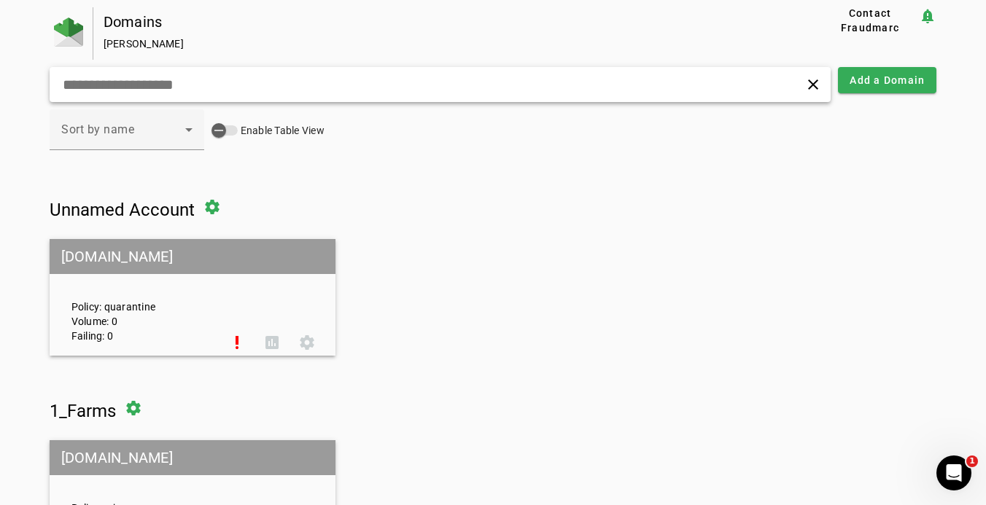
click at [172, 87] on input "text" at bounding box center [275, 84] width 429 height 17
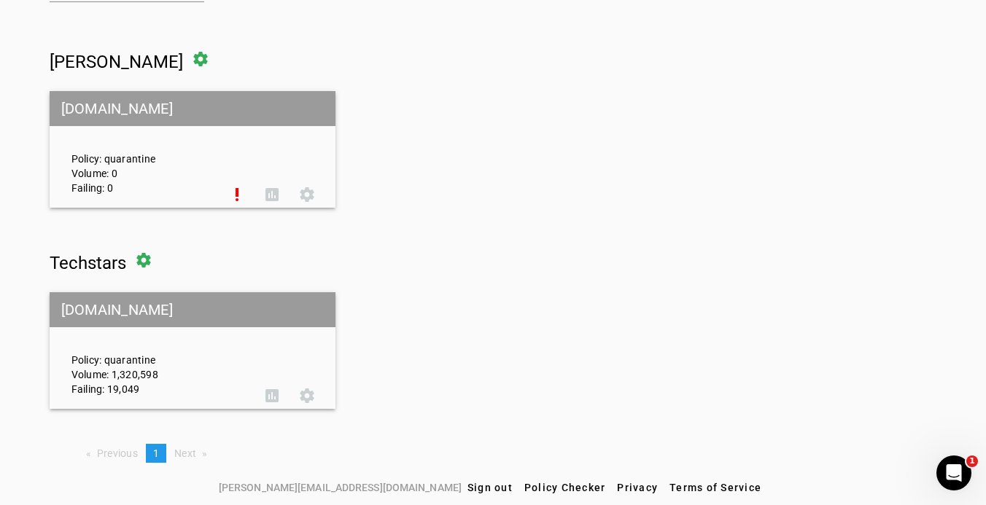
scroll to position [148, 0]
type input "**********"
click at [283, 399] on span at bounding box center [271, 395] width 35 height 35
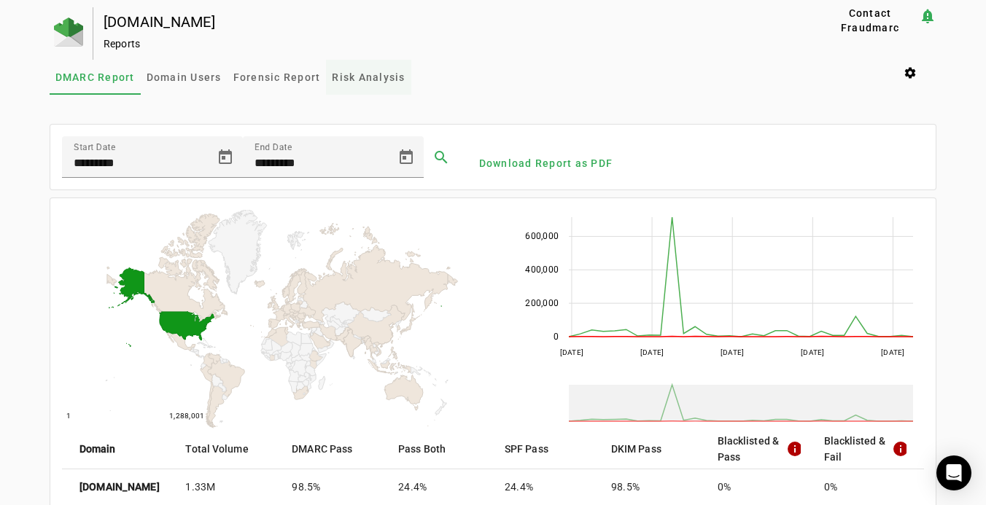
click at [354, 83] on span "Risk Analysis" at bounding box center [368, 77] width 73 height 35
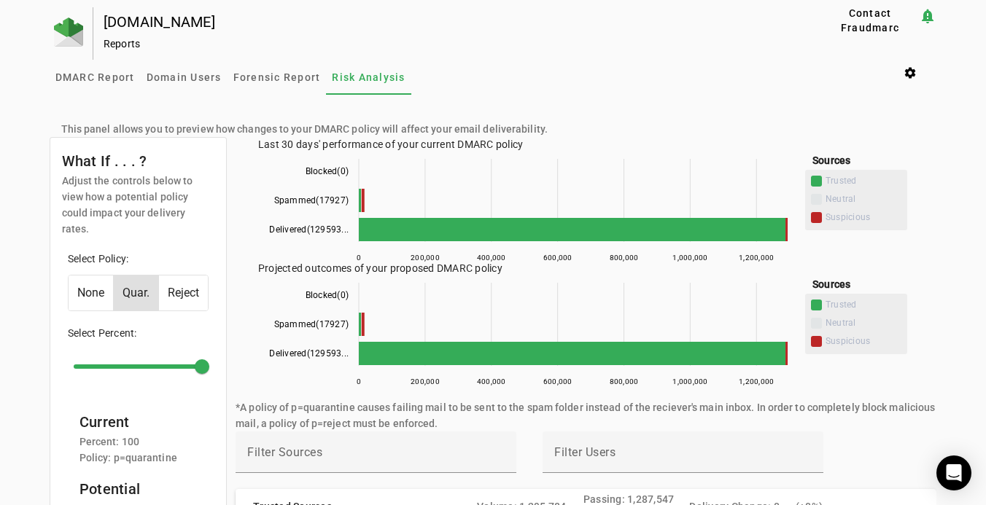
click at [191, 281] on span "Reject" at bounding box center [183, 293] width 49 height 35
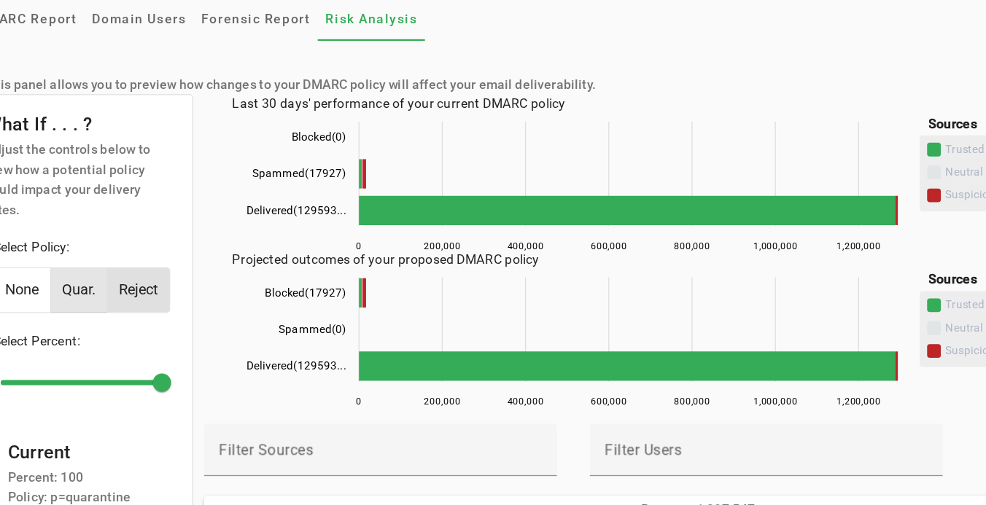
click at [114, 276] on span "Quar." at bounding box center [136, 293] width 44 height 35
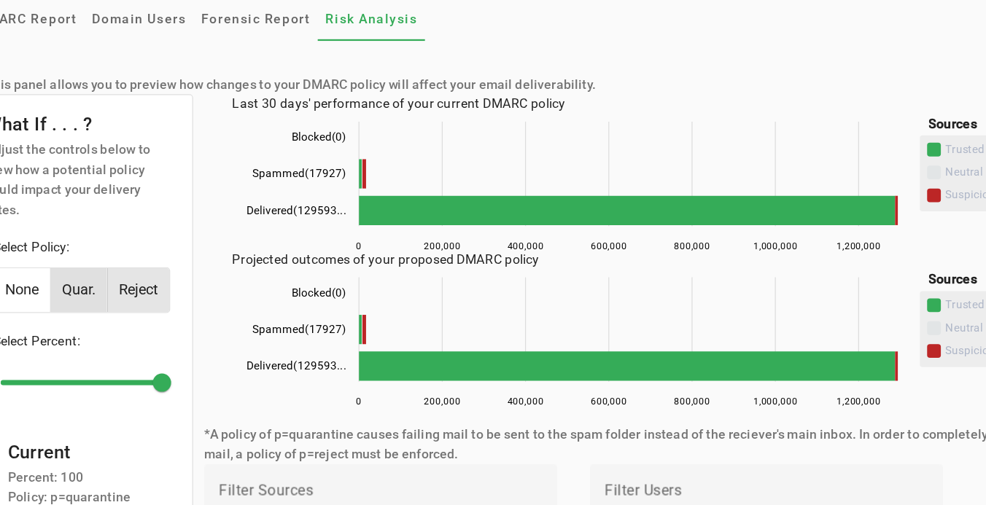
click at [159, 276] on span "Reject" at bounding box center [183, 293] width 49 height 35
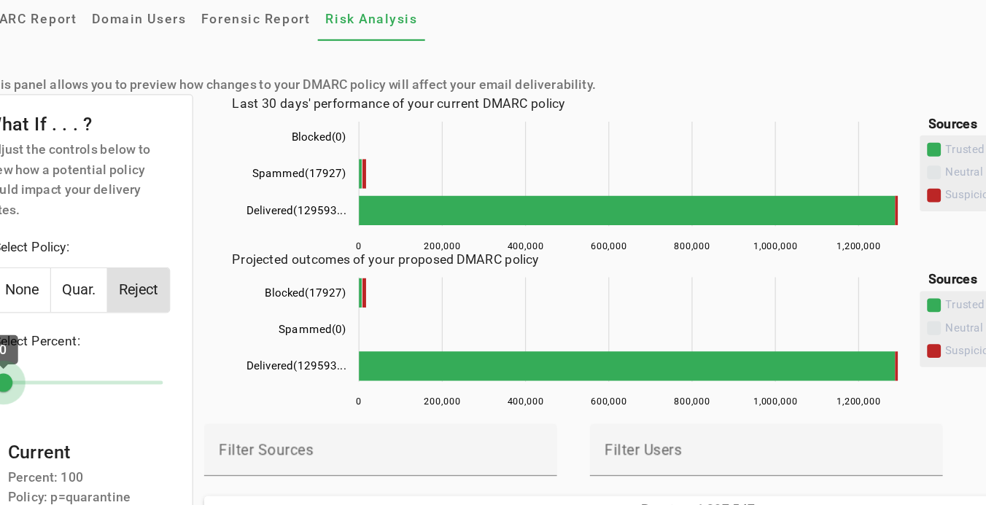
drag, startPoint x: 127, startPoint y: 286, endPoint x: 0, endPoint y: 301, distance: 127.7
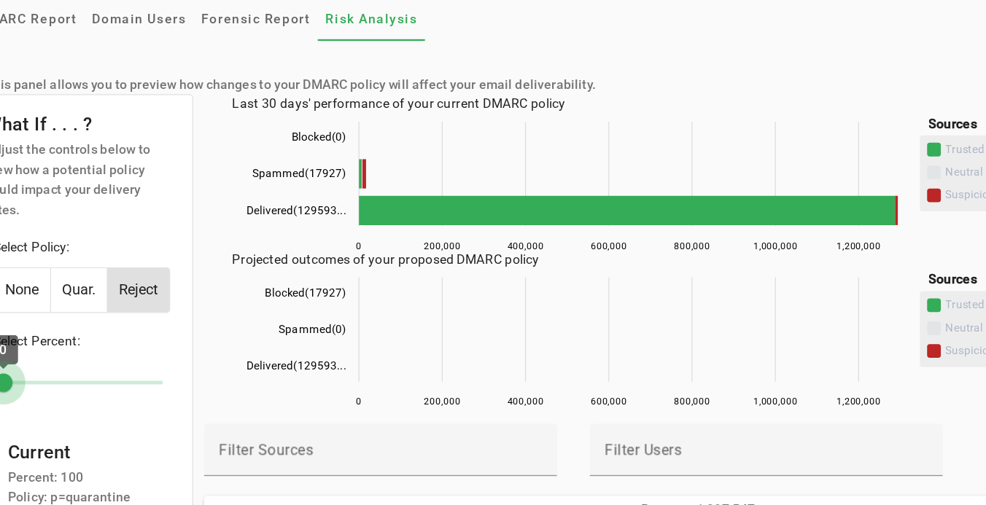
click at [58, 351] on input "range" at bounding box center [138, 367] width 160 height 32
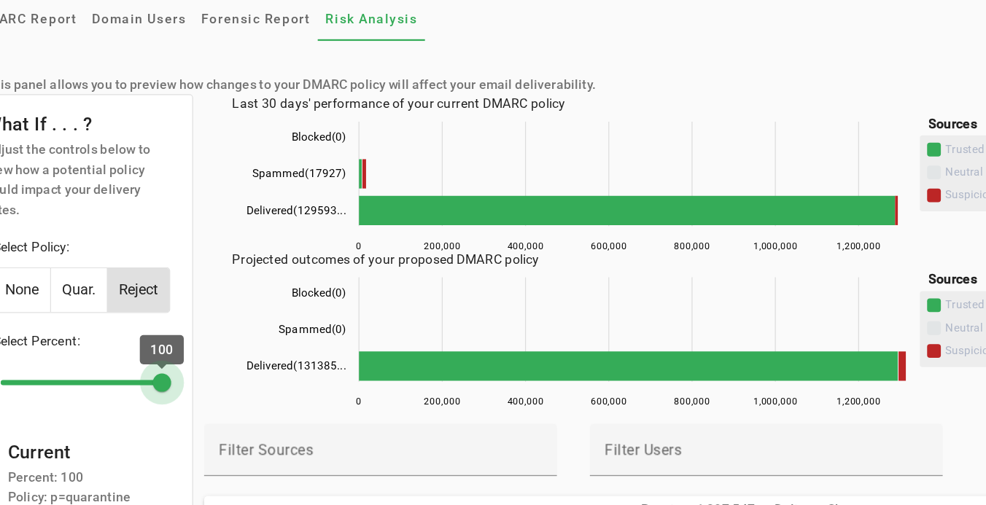
drag, startPoint x: 48, startPoint y: 283, endPoint x: 132, endPoint y: 289, distance: 84.1
type input "***"
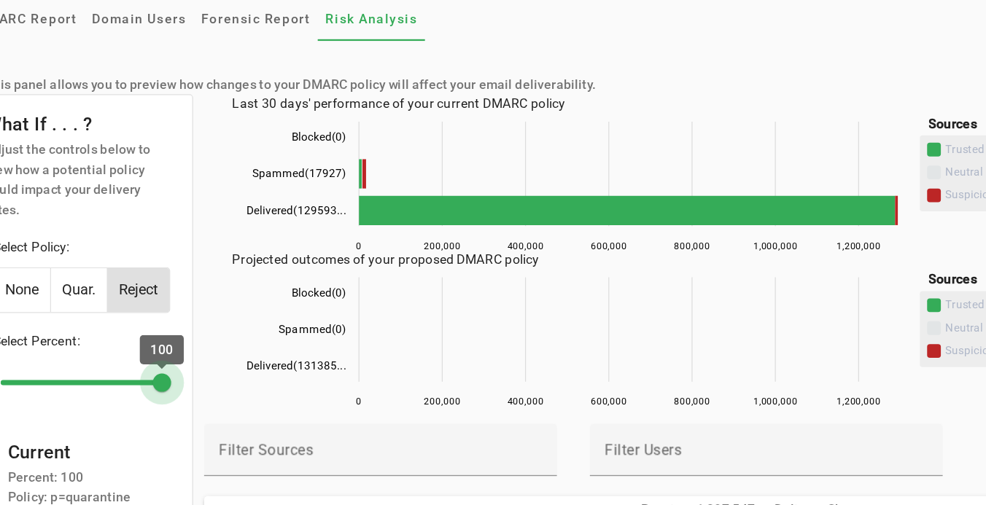
click at [132, 351] on input "range" at bounding box center [138, 367] width 160 height 32
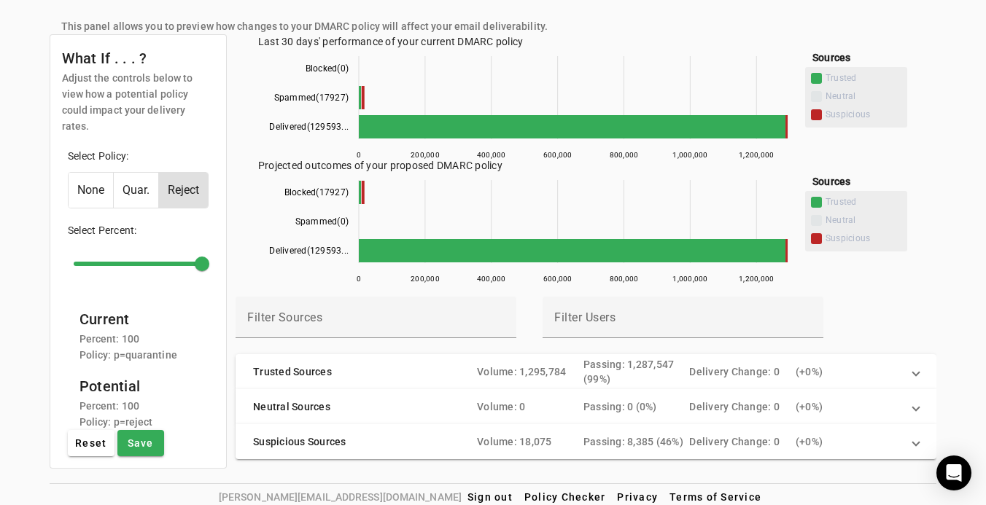
scroll to position [102, 0]
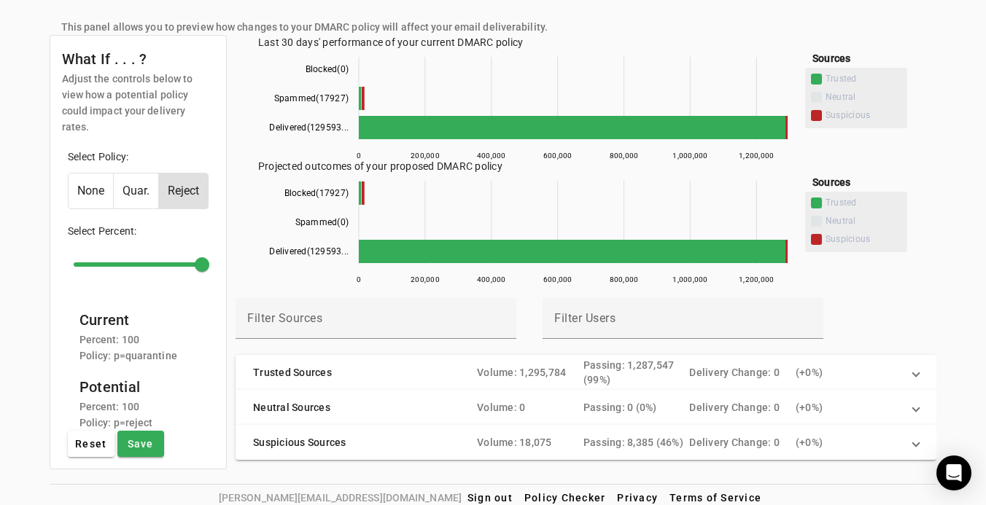
click at [410, 377] on mat-panel-title "Trusted Sources" at bounding box center [359, 372] width 212 height 29
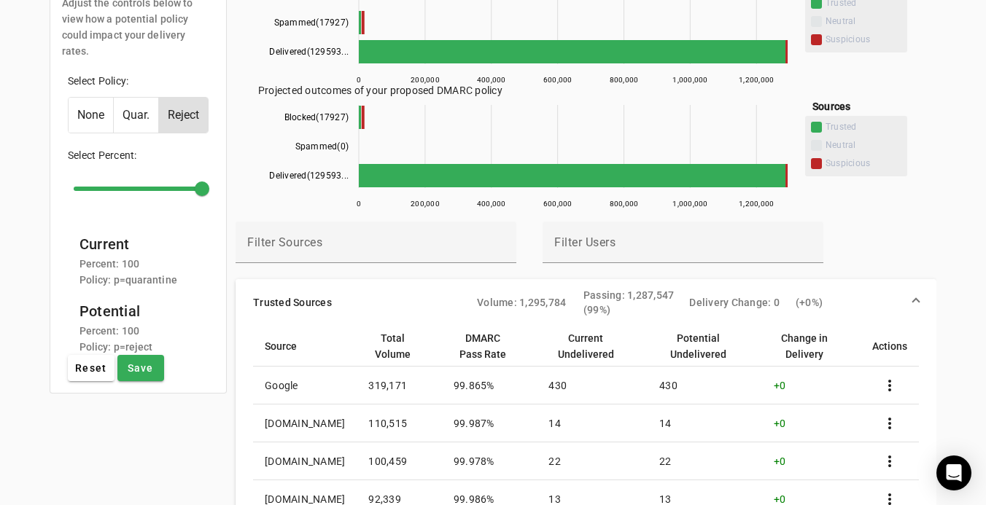
scroll to position [178, 0]
click at [816, 346] on div "Change in Delivery" at bounding box center [804, 346] width 62 height 32
click at [806, 340] on div "Change in Delivery" at bounding box center [804, 346] width 62 height 32
click at [794, 337] on div "Change in Delivery" at bounding box center [804, 346] width 62 height 32
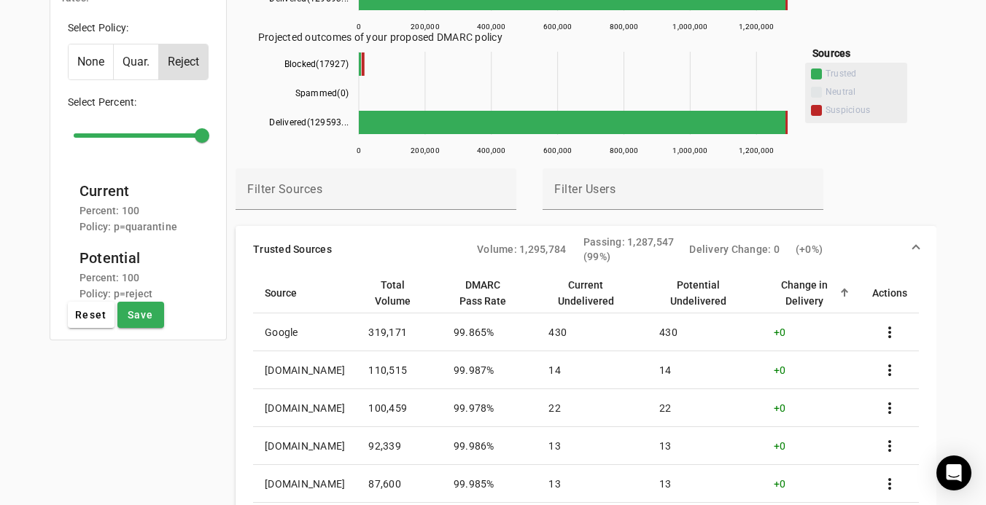
scroll to position [240, 0]
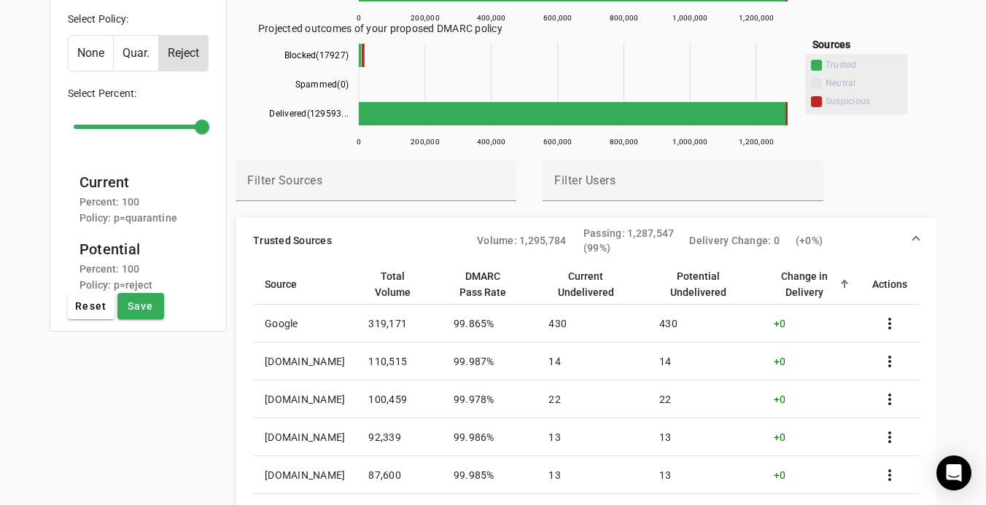
click at [629, 322] on td "430" at bounding box center [592, 324] width 111 height 38
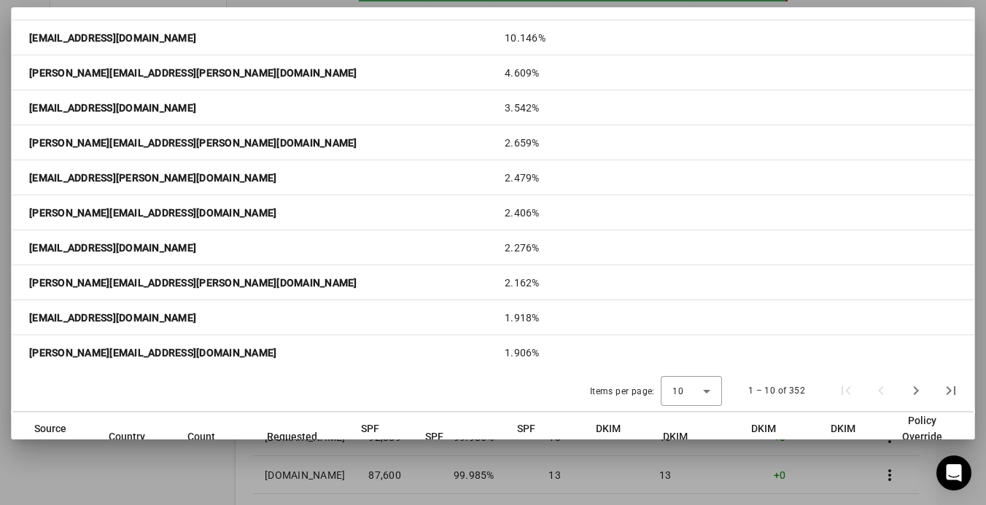
scroll to position [302, 0]
click at [114, 452] on div at bounding box center [493, 252] width 986 height 505
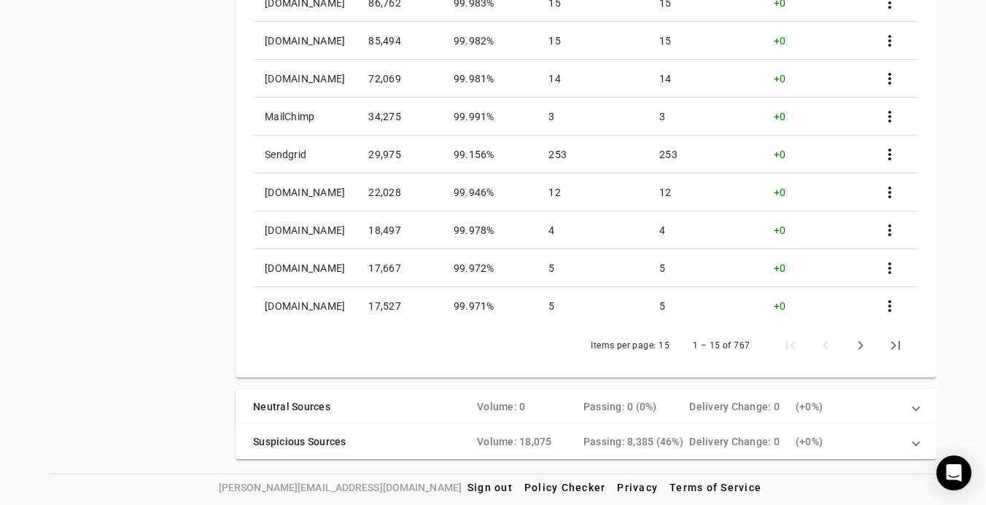
scroll to position [786, 0]
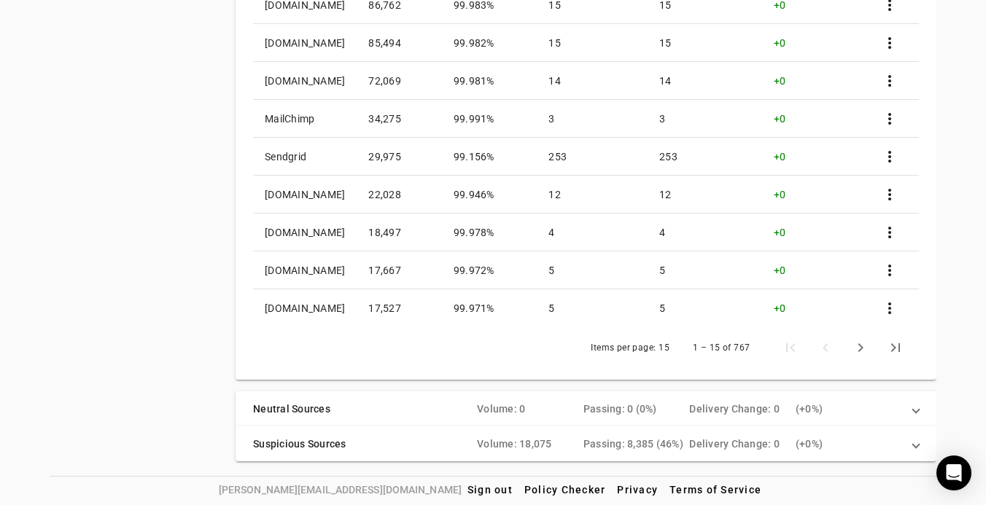
click at [856, 406] on div "( + 0%)" at bounding box center [848, 409] width 106 height 15
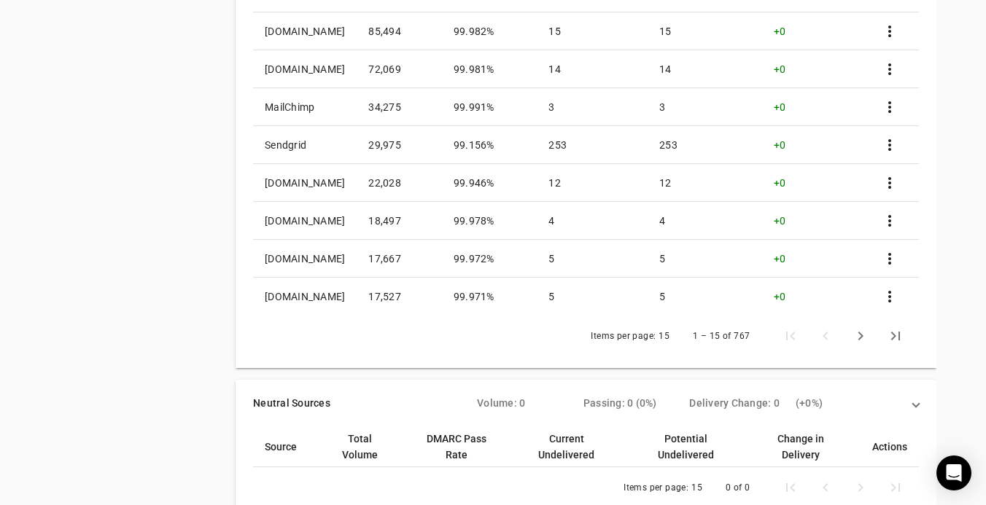
scroll to position [230, 0]
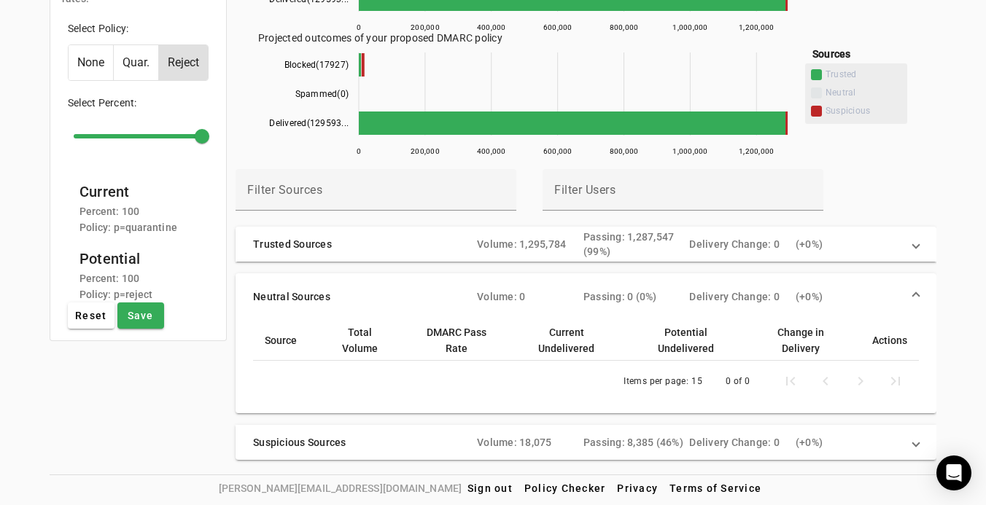
click at [747, 243] on div "Delivery Change: 0" at bounding box center [742, 244] width 106 height 15
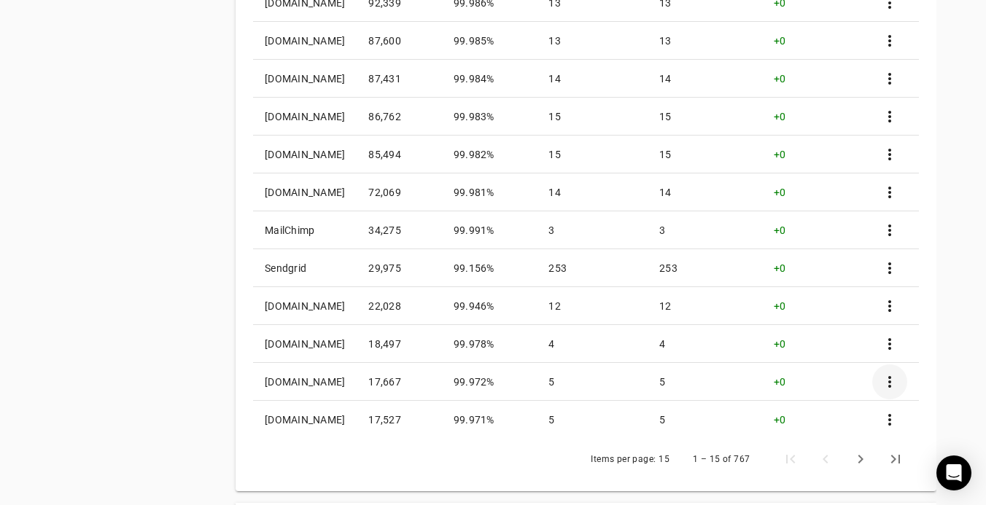
scroll to position [682, 0]
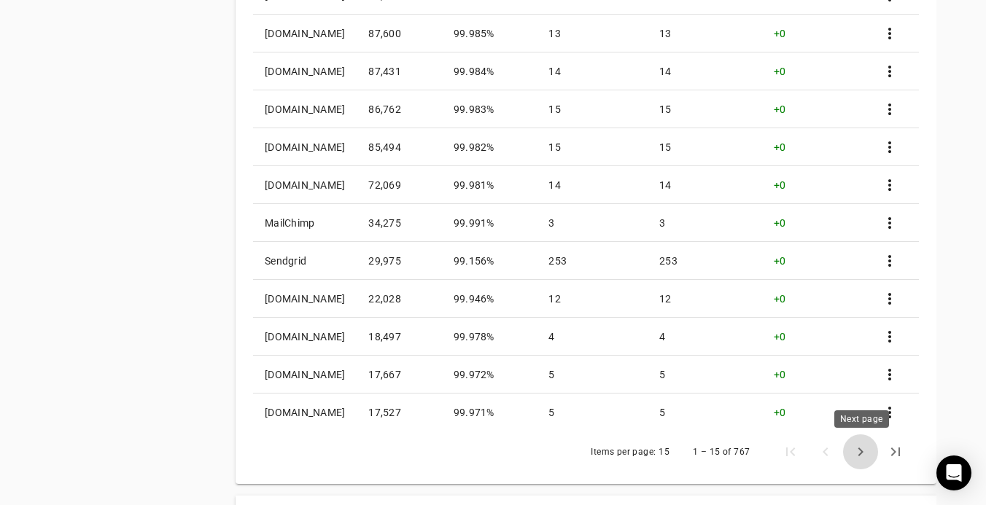
click at [859, 453] on span "Next page" at bounding box center [860, 451] width 35 height 35
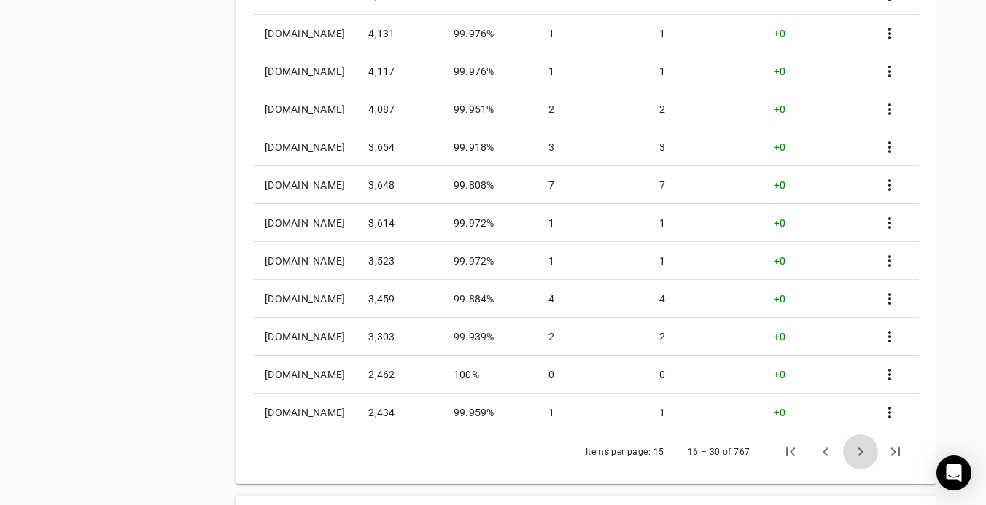
click at [860, 459] on span "Next page" at bounding box center [860, 451] width 35 height 35
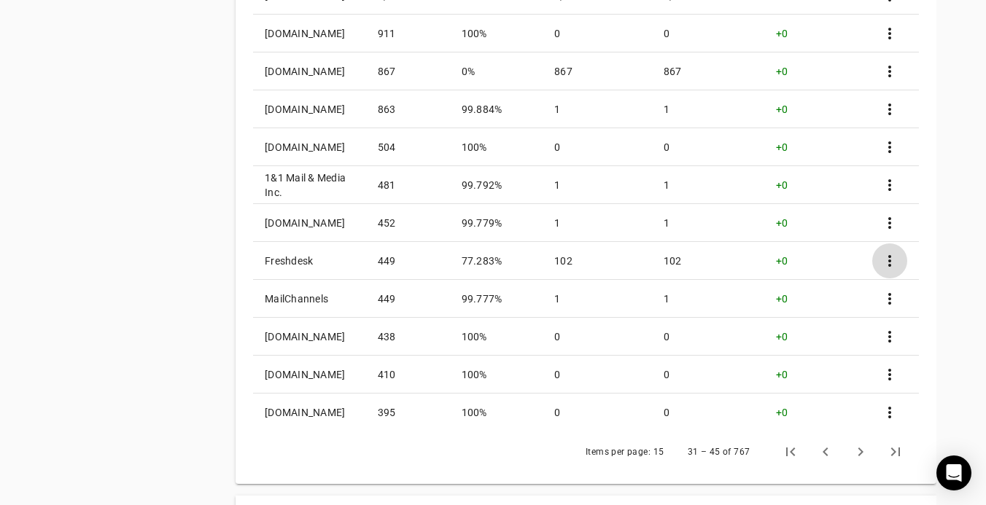
click at [886, 265] on span at bounding box center [889, 260] width 35 height 35
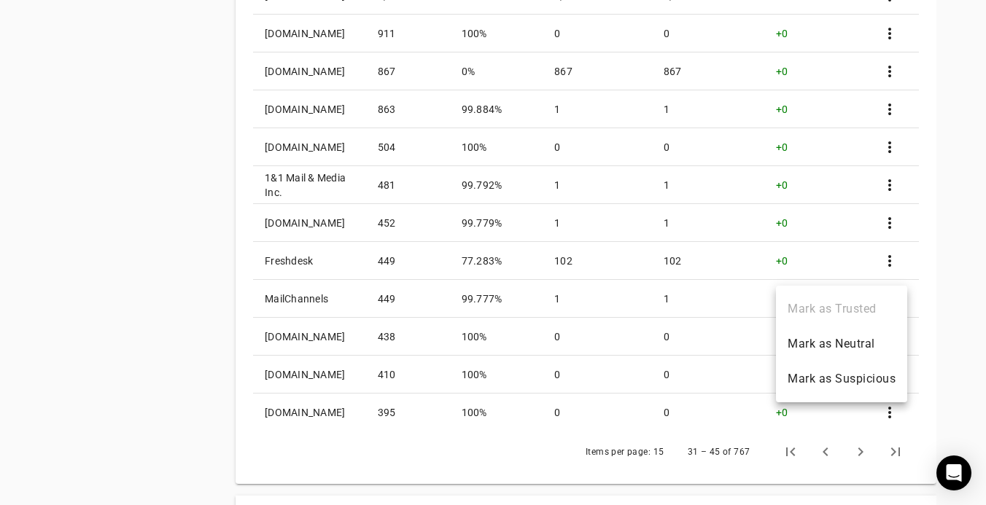
click at [943, 311] on div at bounding box center [493, 252] width 986 height 505
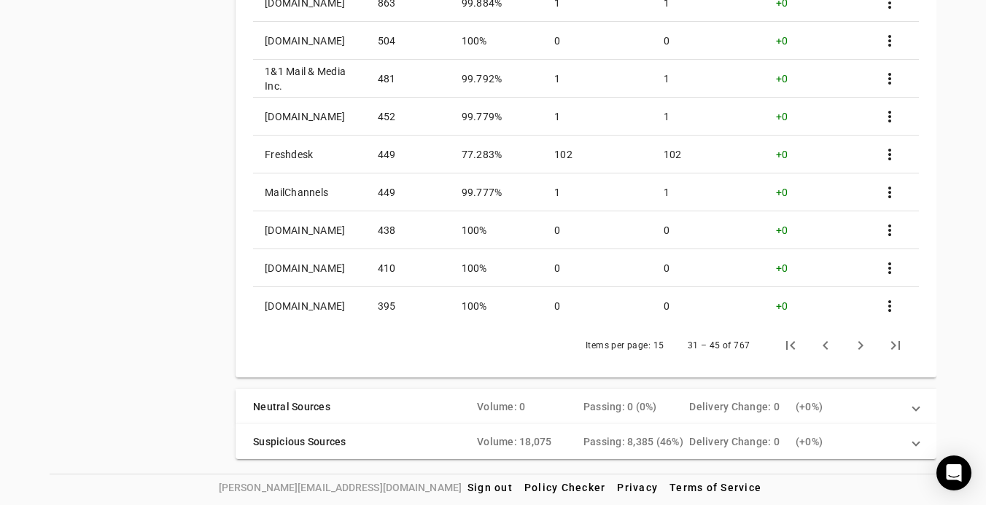
scroll to position [795, 0]
click at [882, 401] on div "( + 0%)" at bounding box center [848, 406] width 106 height 15
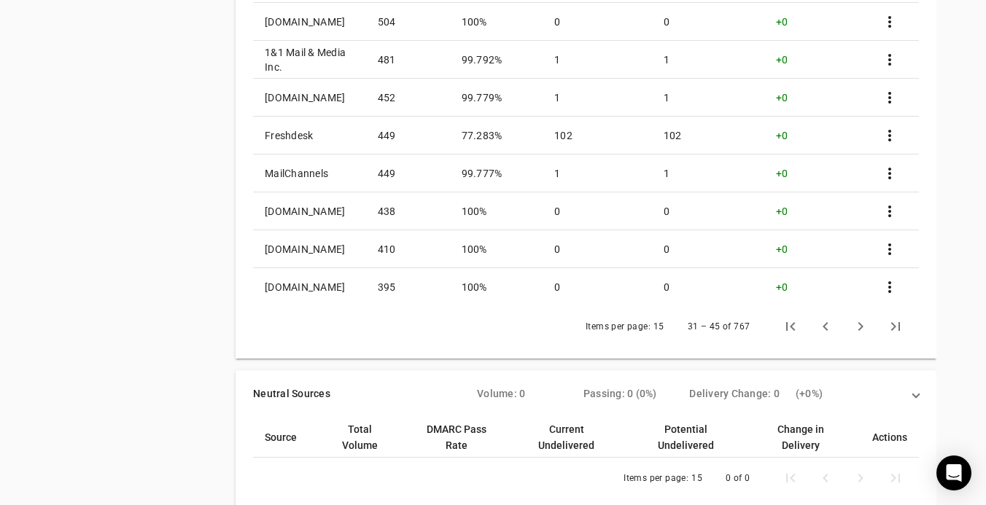
scroll to position [230, 0]
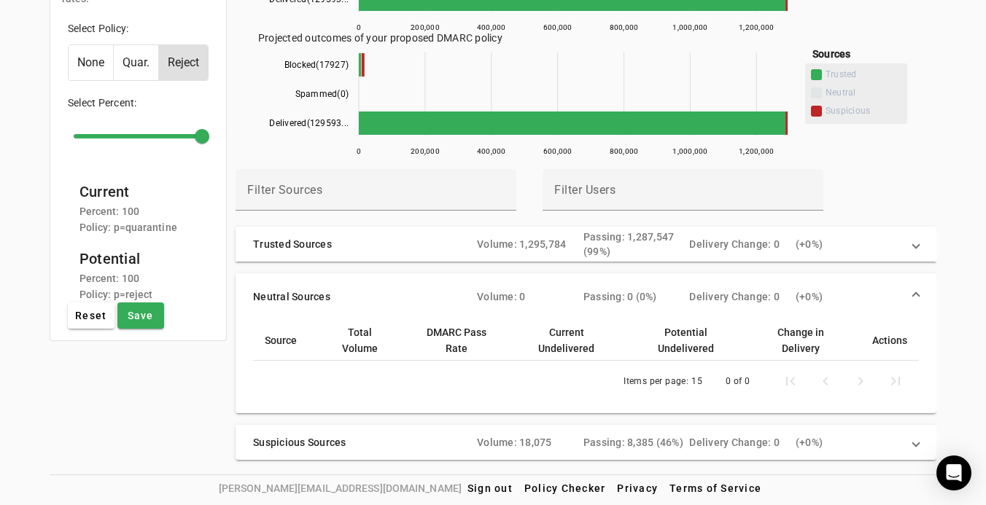
click at [413, 245] on mat-panel-title "Trusted Sources" at bounding box center [359, 244] width 212 height 29
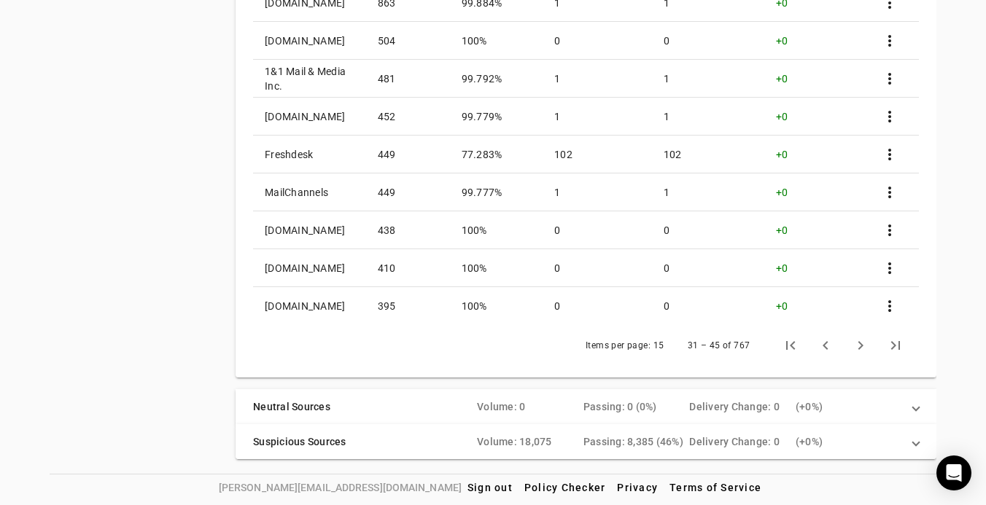
click at [409, 442] on mat-panel-title "Suspicious Sources" at bounding box center [359, 441] width 212 height 15
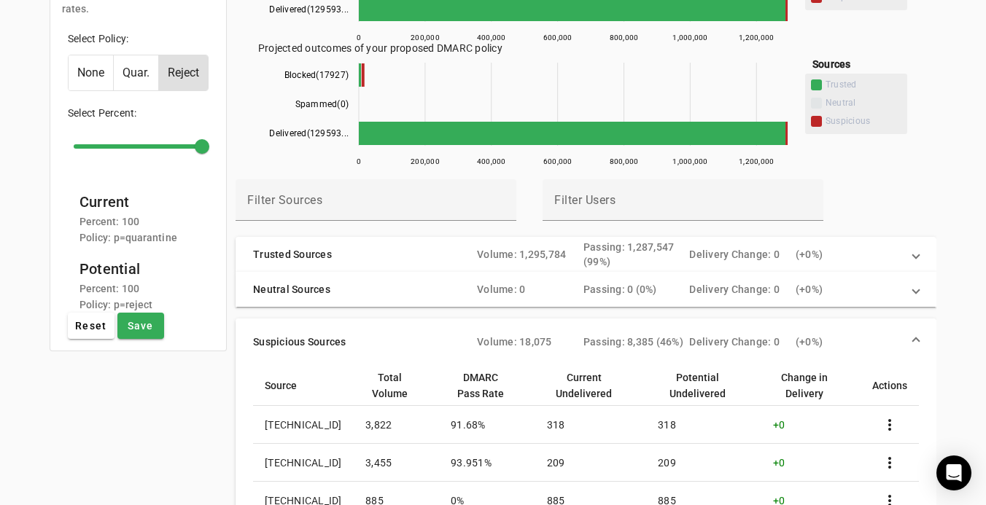
scroll to position [223, 0]
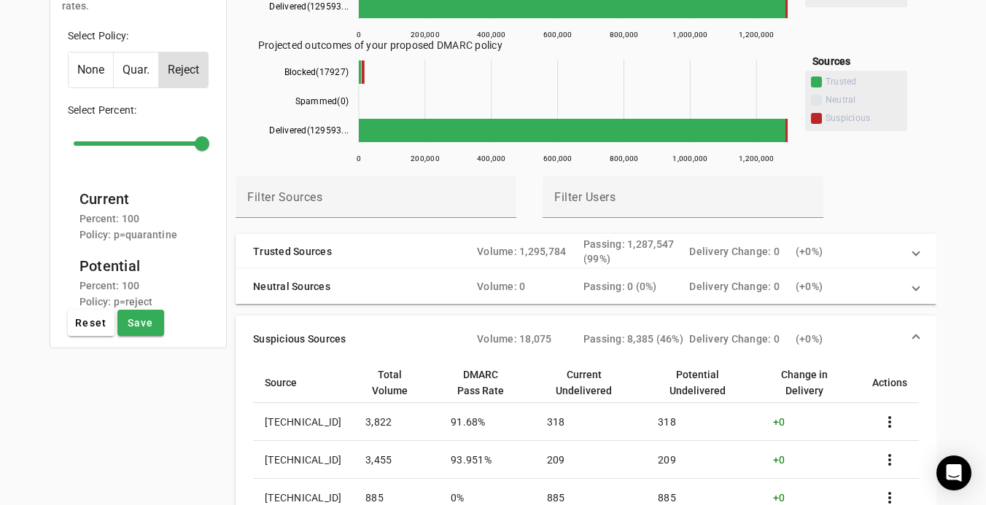
click at [631, 260] on div "Passing: 1,287,547 (99%)" at bounding box center [636, 251] width 106 height 29
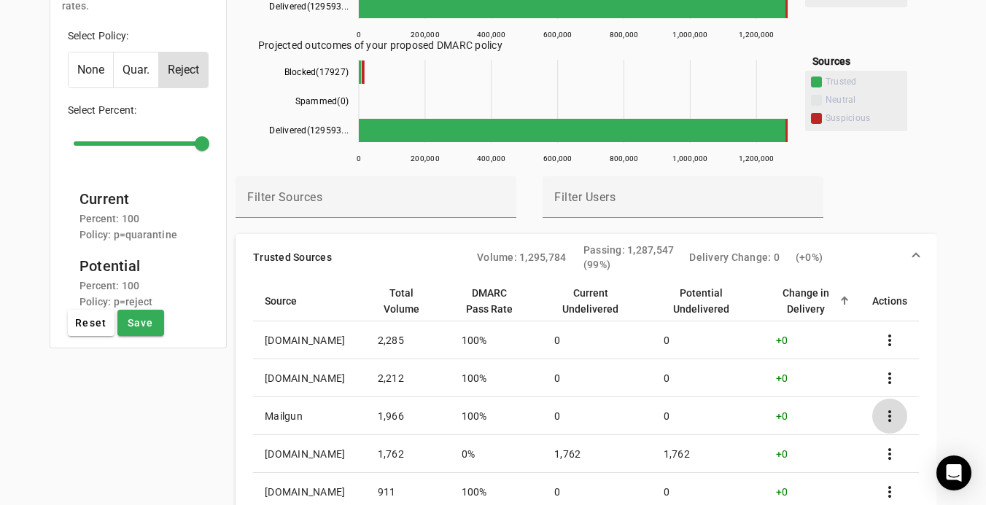
click at [887, 422] on span at bounding box center [889, 416] width 35 height 35
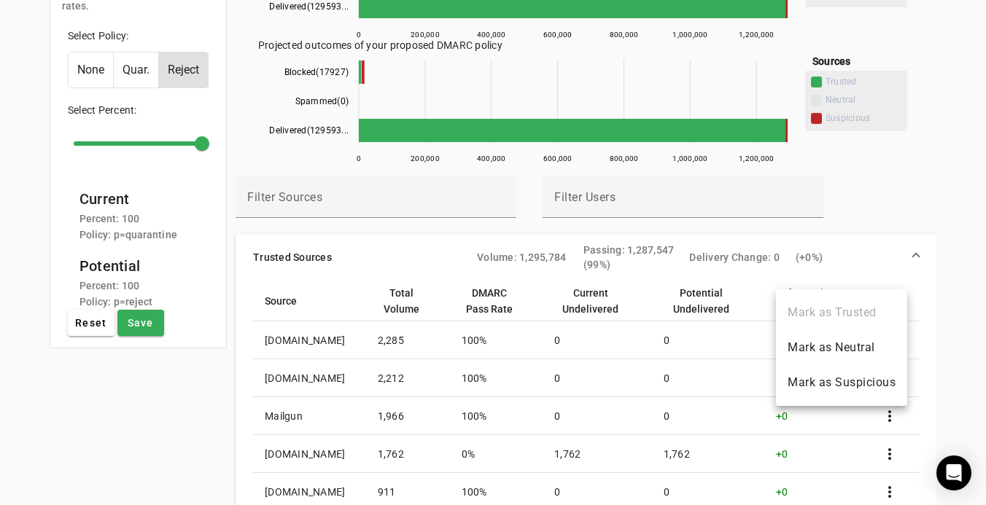
click at [233, 234] on div at bounding box center [493, 252] width 986 height 505
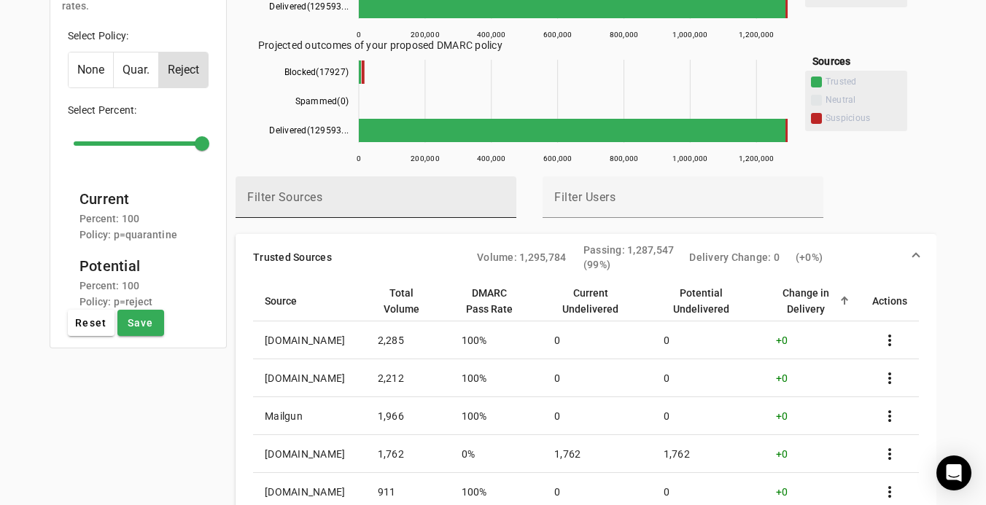
click at [274, 208] on input "Filter Sources" at bounding box center [375, 203] width 257 height 17
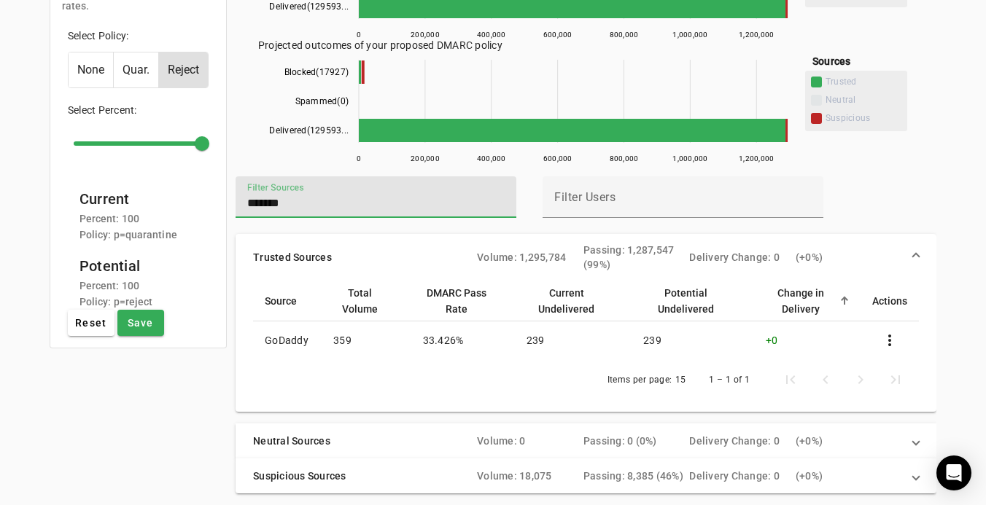
type input "*******"
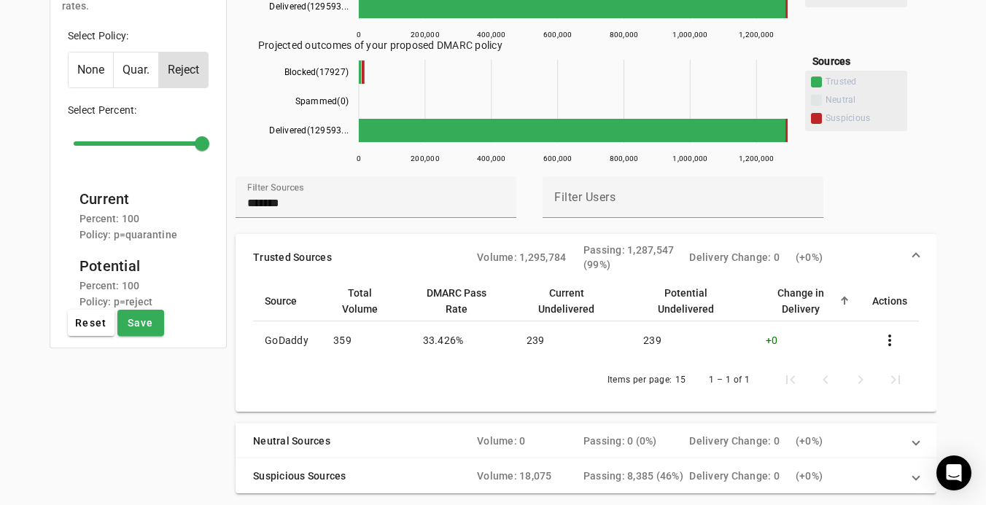
drag, startPoint x: 574, startPoint y: 336, endPoint x: 398, endPoint y: 389, distance: 184.3
click at [397, 391] on div "Source Total Volume DMARC Pass Rate Current Undelivered Potential Undelivered C…" at bounding box center [586, 341] width 666 height 120
click at [398, 389] on div "Items per page: 15 1 – 1 of 1" at bounding box center [586, 379] width 666 height 41
drag, startPoint x: 469, startPoint y: 337, endPoint x: 378, endPoint y: 379, distance: 100.5
click at [375, 380] on div "Source Total Volume DMARC Pass Rate Current Undelivered Potential Undelivered C…" at bounding box center [586, 341] width 666 height 120
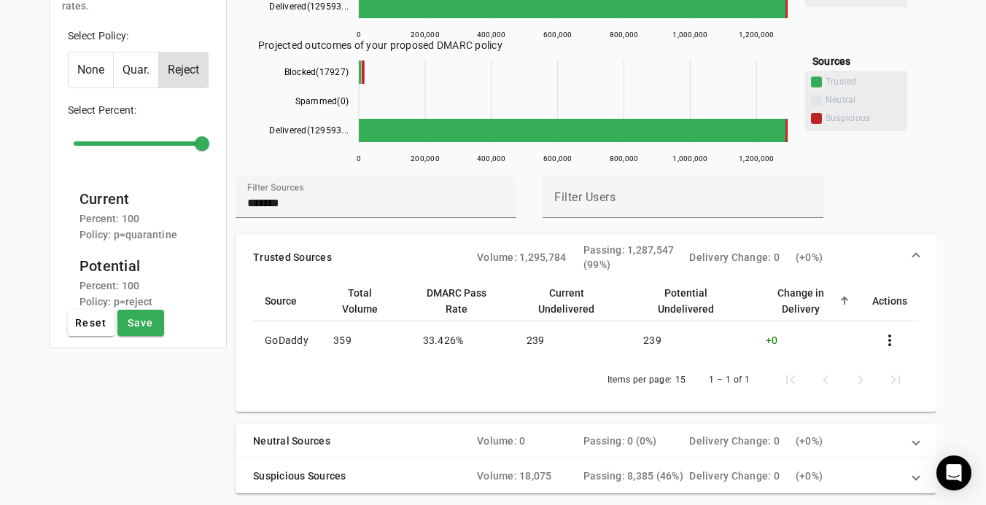
click at [378, 379] on div "Items per page: 15 1 – 1 of 1" at bounding box center [586, 379] width 666 height 41
click at [486, 340] on td "33.426%" at bounding box center [463, 340] width 104 height 38
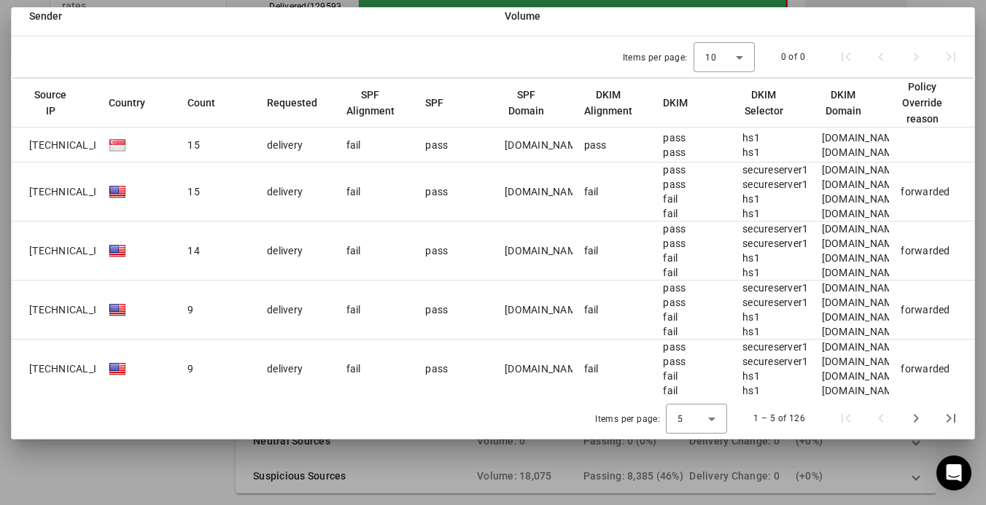
scroll to position [285, 0]
drag, startPoint x: 74, startPoint y: 482, endPoint x: 152, endPoint y: 429, distance: 94.0
click at [152, 429] on div "techstars.com Download PDF GoDaddy - Sun Aug 31 2025 to Tue Sep 30 2025 close 6…" at bounding box center [493, 252] width 986 height 505
click at [152, 429] on div "Items per page: 5 1 – 5 of 126" at bounding box center [493, 418] width 962 height 41
drag, startPoint x: 505, startPoint y: 144, endPoint x: 563, endPoint y: 142, distance: 57.6
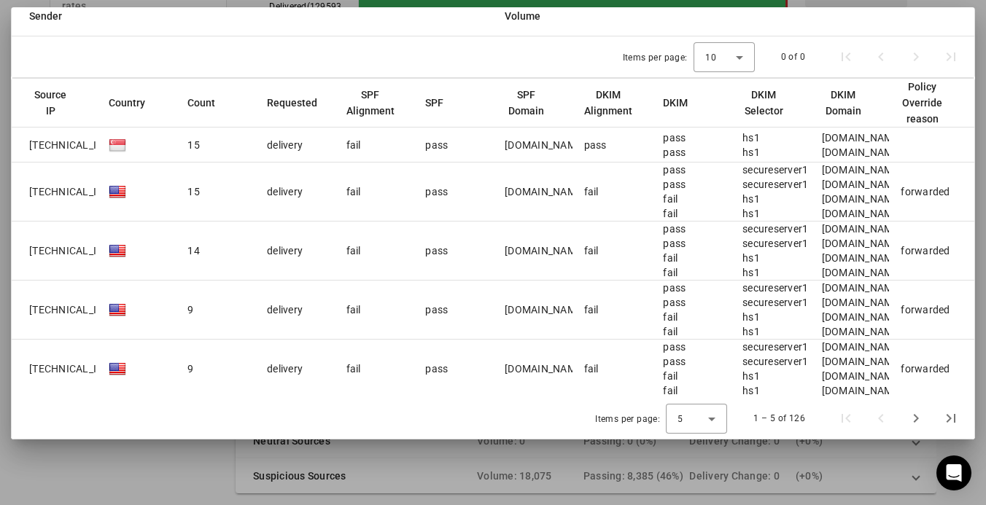
click at [564, 142] on div "bounce.secureserver.net" at bounding box center [544, 145] width 80 height 15
click at [563, 142] on div "bounce.secureserver.net" at bounding box center [544, 145] width 80 height 15
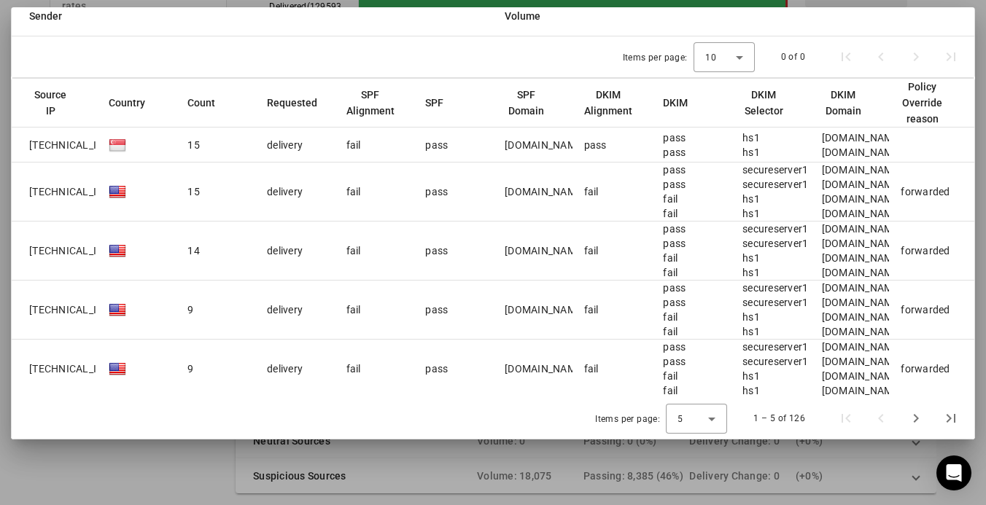
click at [563, 142] on div "bounce.secureserver.net" at bounding box center [544, 145] width 80 height 15
click at [748, 140] on div "hs1" at bounding box center [750, 137] width 17 height 15
click at [844, 137] on div "bf06x.hubspotemail.net" at bounding box center [862, 137] width 80 height 15
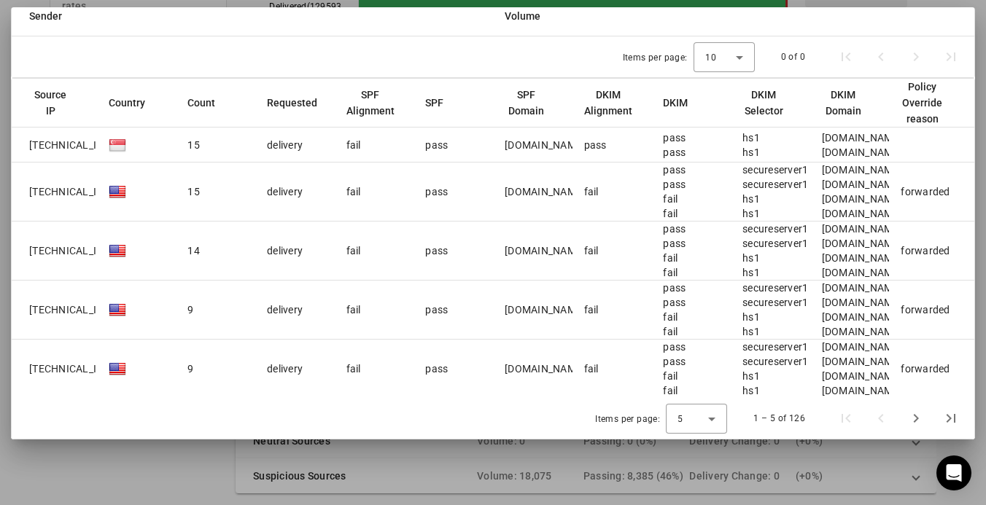
click at [844, 137] on div "bf06x.hubspotemail.net" at bounding box center [862, 137] width 80 height 15
click at [853, 151] on div "m.techstars.com" at bounding box center [862, 152] width 80 height 15
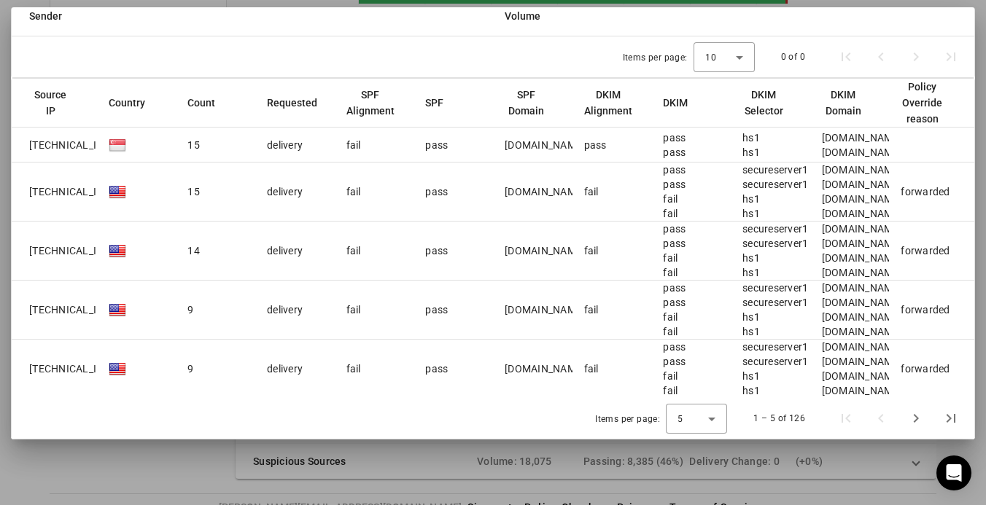
scroll to position [244, 0]
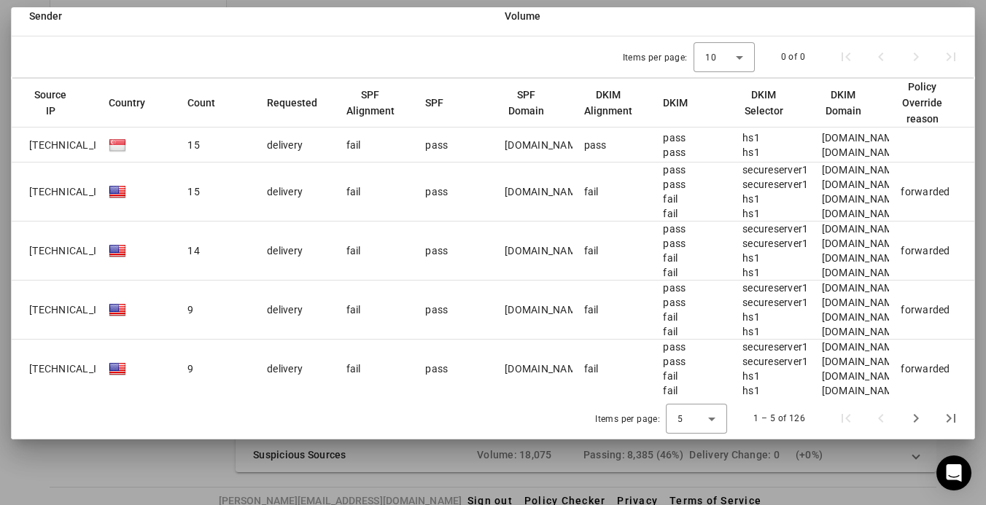
drag, startPoint x: 894, startPoint y: 267, endPoint x: 742, endPoint y: 227, distance: 157.5
click at [742, 227] on mat-row "173.201.192.76 14 delivery fail pass bounce.secureserver.net fail pass pass fai…" at bounding box center [493, 251] width 962 height 59
click at [742, 227] on div "secureserver1" at bounding box center [775, 229] width 66 height 15
drag, startPoint x: 742, startPoint y: 227, endPoint x: 806, endPoint y: 238, distance: 65.2
click at [806, 238] on div "secureserver1 secureserver1 hs1 hs1" at bounding box center [775, 251] width 66 height 58
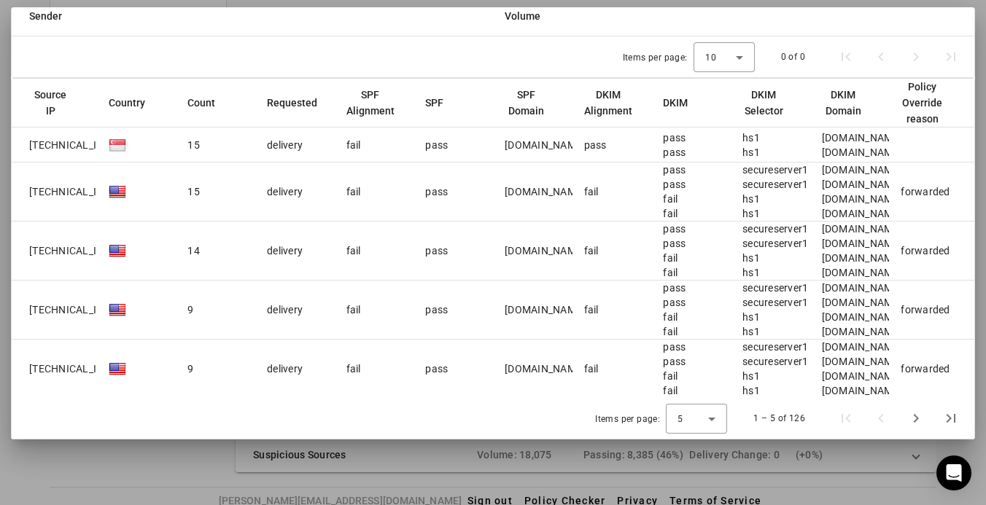
click at [915, 192] on mat-cell "forwarded" at bounding box center [931, 192] width 85 height 59
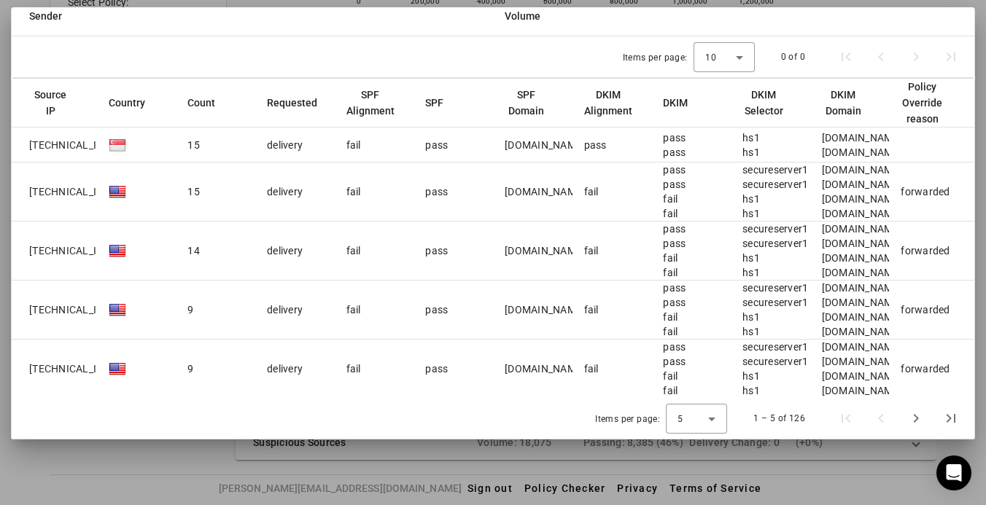
scroll to position [257, 0]
drag, startPoint x: 208, startPoint y: 453, endPoint x: 96, endPoint y: 464, distance: 112.7
click at [95, 464] on div at bounding box center [493, 252] width 986 height 505
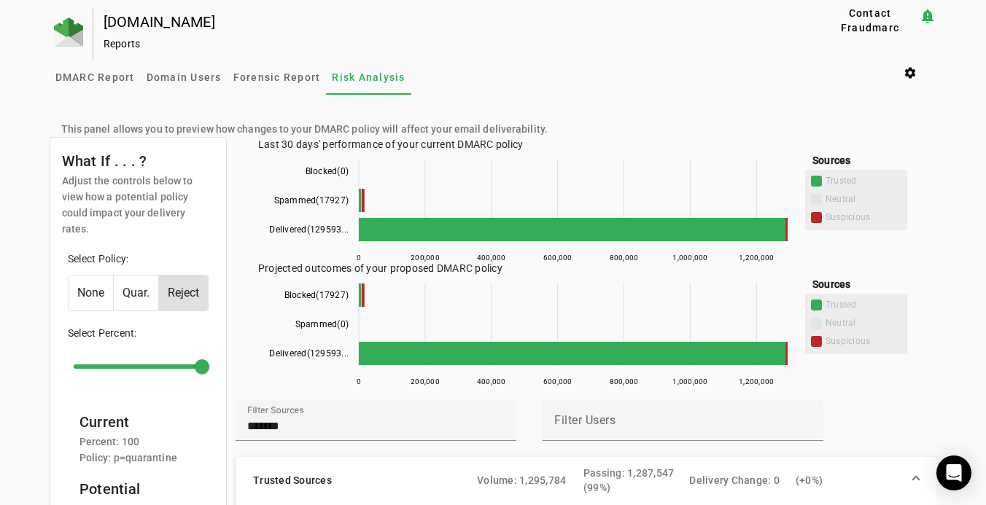
scroll to position [0, 0]
click at [108, 82] on span "DMARC Report" at bounding box center [94, 77] width 79 height 10
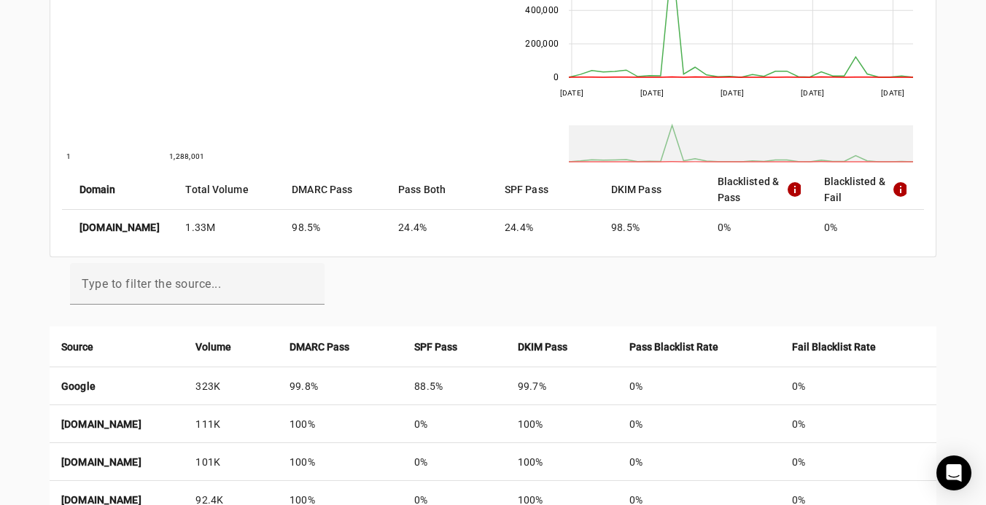
scroll to position [260, 0]
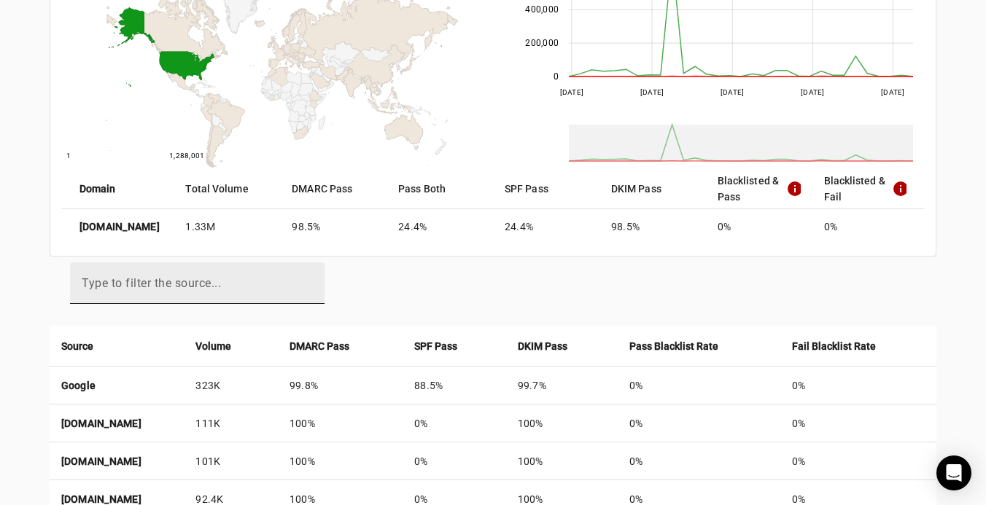
click at [187, 284] on mat-label "Type to filter the source..." at bounding box center [151, 283] width 139 height 14
click at [187, 284] on input "Type to filter the source..." at bounding box center [197, 289] width 231 height 17
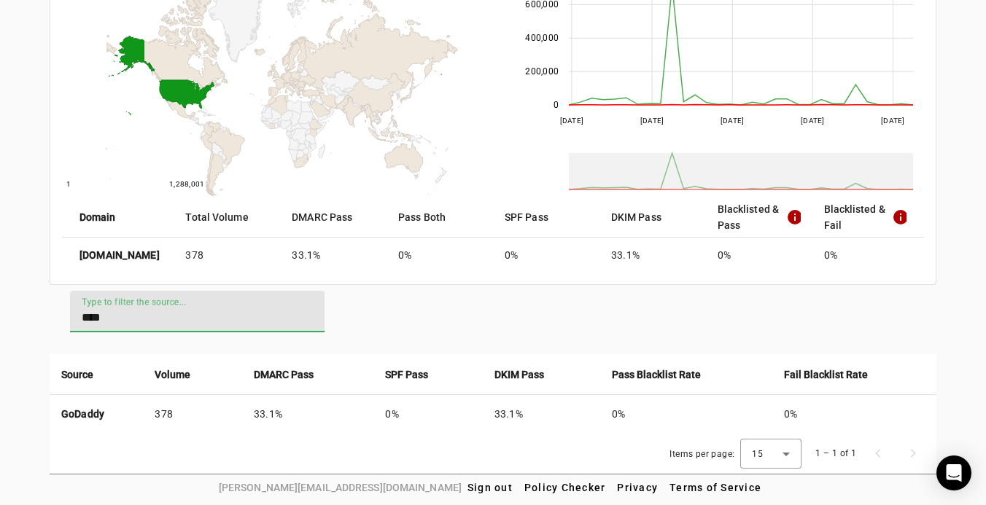
scroll to position [230, 0]
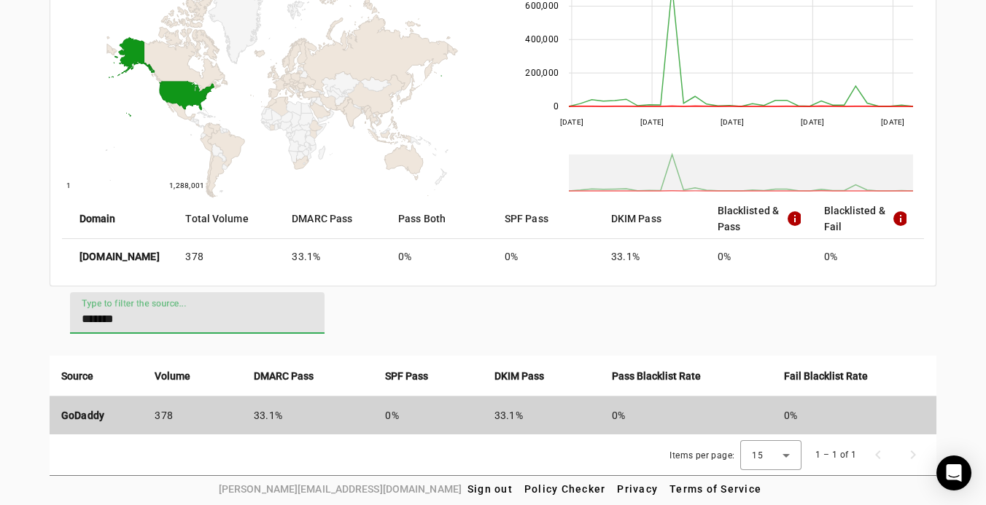
click at [128, 408] on td "GoDaddy" at bounding box center [97, 416] width 94 height 38
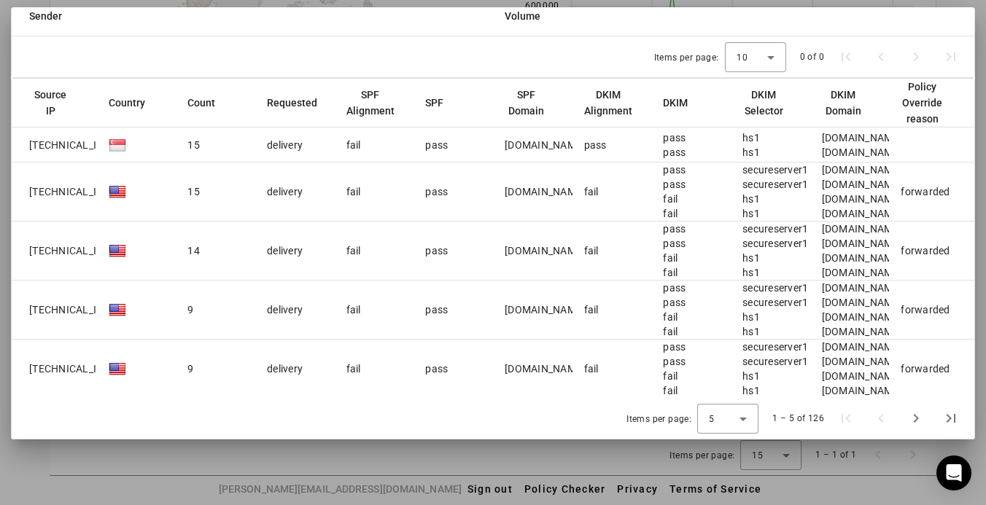
scroll to position [361, 0]
click at [916, 423] on span "Next page" at bounding box center [915, 418] width 35 height 35
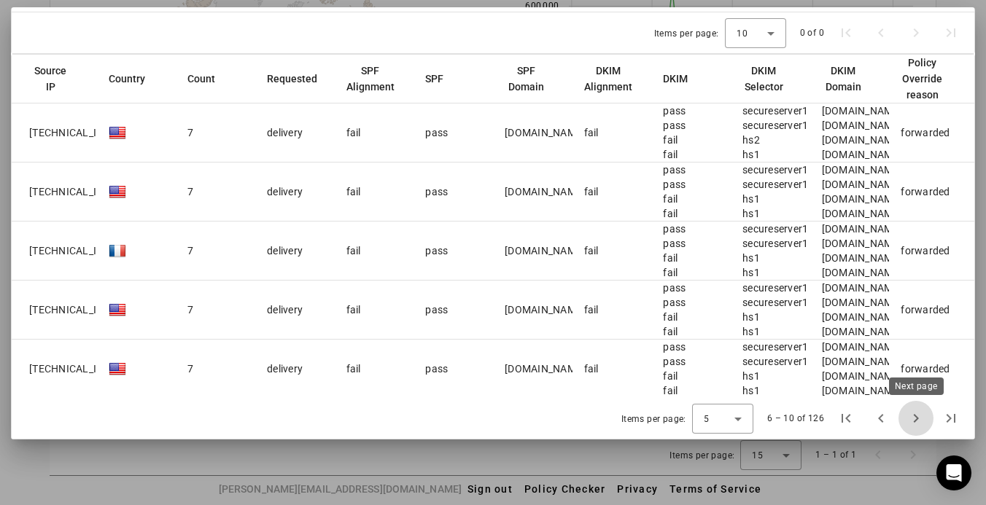
click at [919, 416] on span "Next page" at bounding box center [915, 418] width 35 height 35
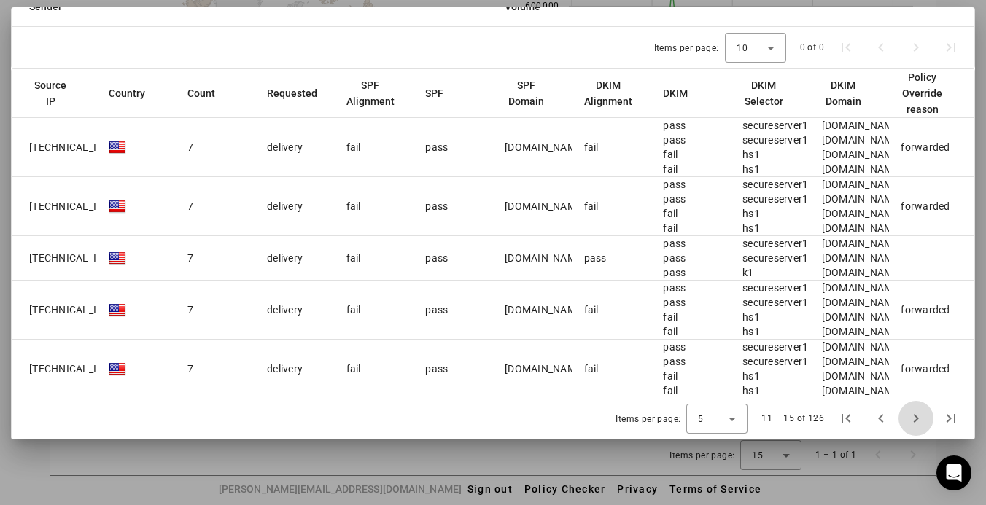
click at [918, 417] on span "Next page" at bounding box center [915, 418] width 35 height 35
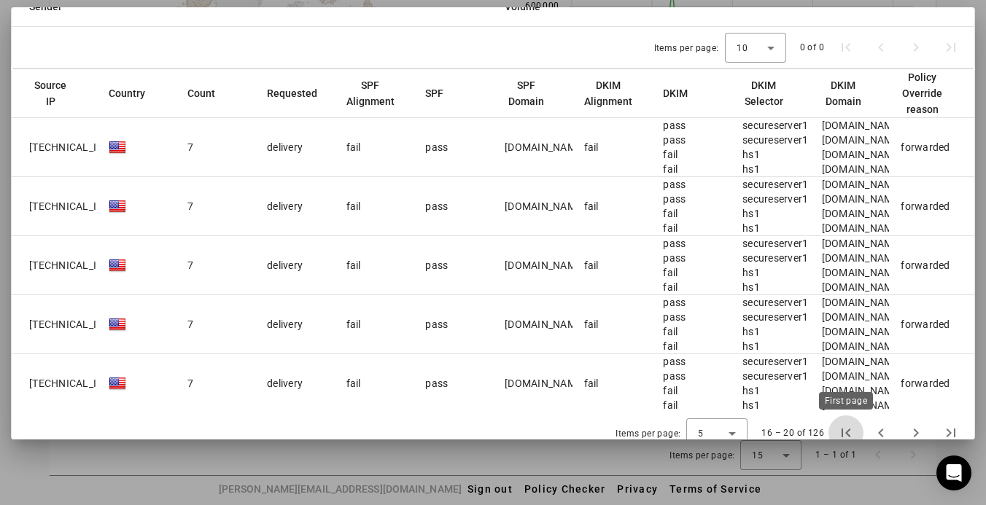
click at [836, 429] on span "First page" at bounding box center [845, 433] width 35 height 35
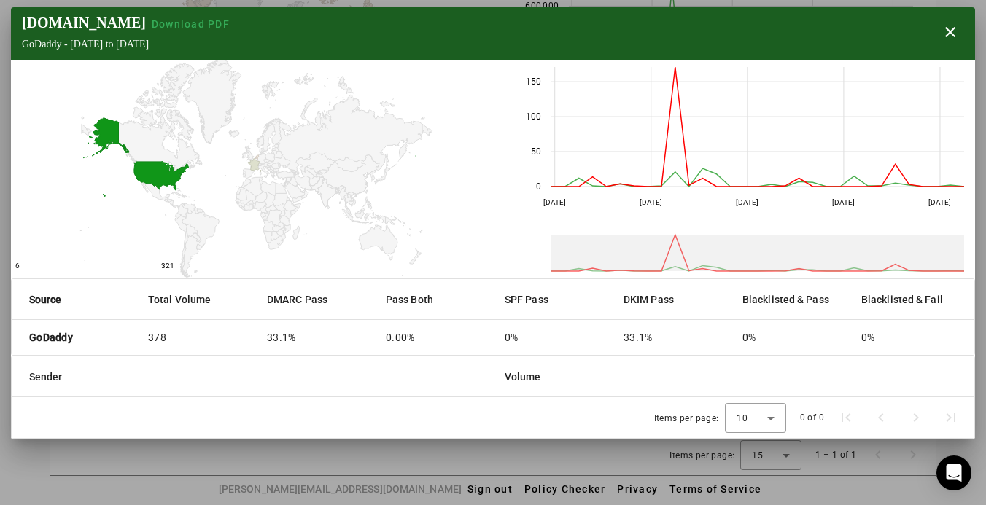
scroll to position [0, 0]
click at [945, 29] on span "button" at bounding box center [949, 32] width 35 height 35
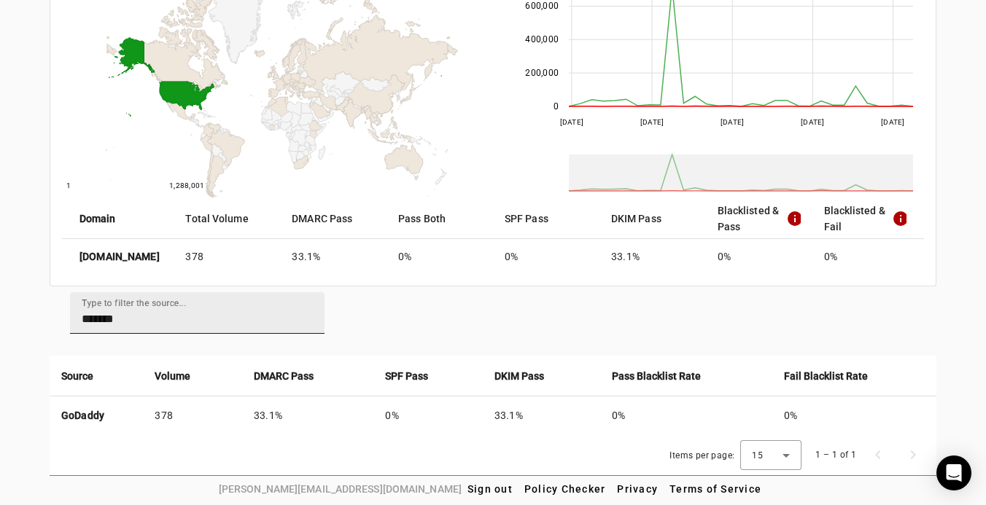
click at [139, 322] on input "*******" at bounding box center [197, 319] width 231 height 17
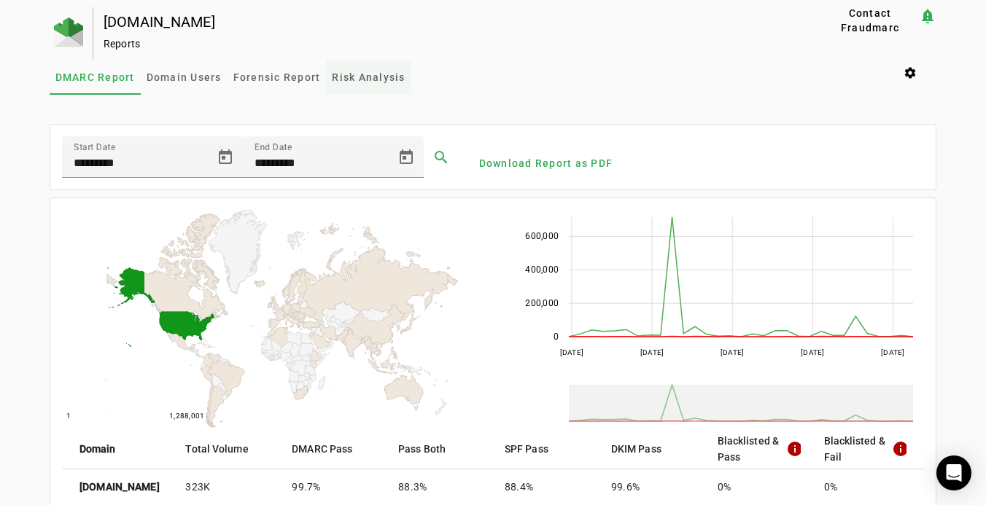
type input "******"
click at [368, 74] on span "Risk Analysis" at bounding box center [368, 77] width 73 height 10
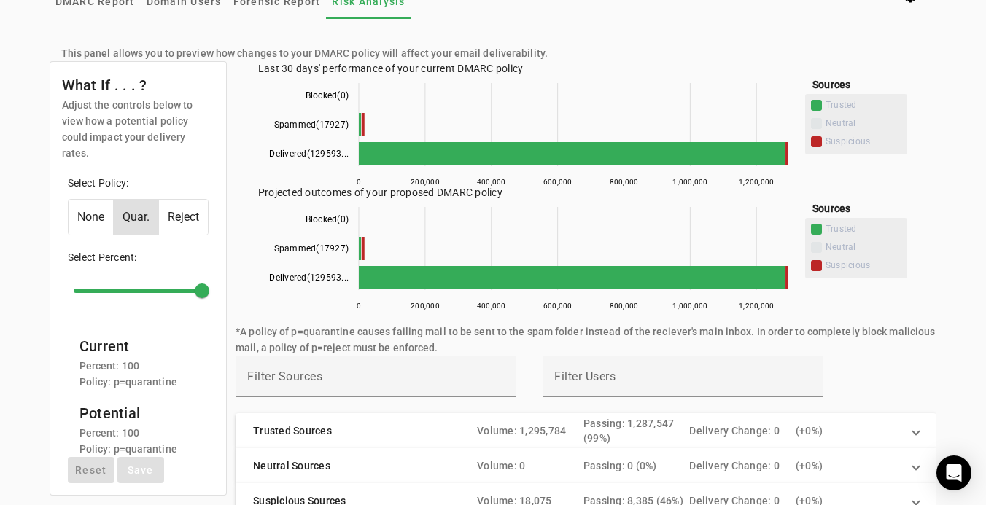
scroll to position [106, 0]
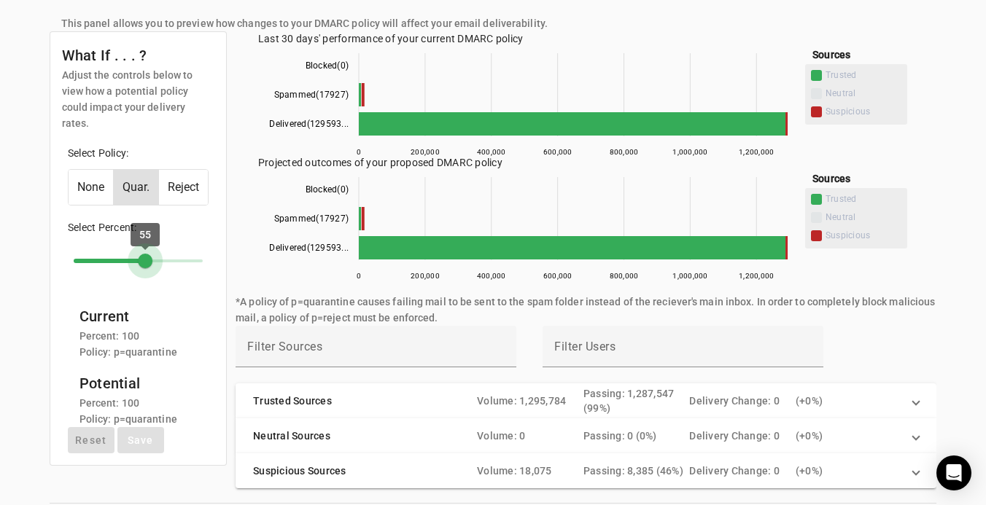
type input "***"
drag, startPoint x: 157, startPoint y: 249, endPoint x: 198, endPoint y: 244, distance: 40.3
click at [198, 245] on input "range" at bounding box center [138, 261] width 160 height 32
click at [226, 230] on mat-card "What If . . . ? Adjust the controls below to view how a potential policy could …" at bounding box center [138, 248] width 177 height 434
click at [234, 225] on div "What If . . . ? Adjust the controls below to view how a potential policy could …" at bounding box center [493, 259] width 887 height 457
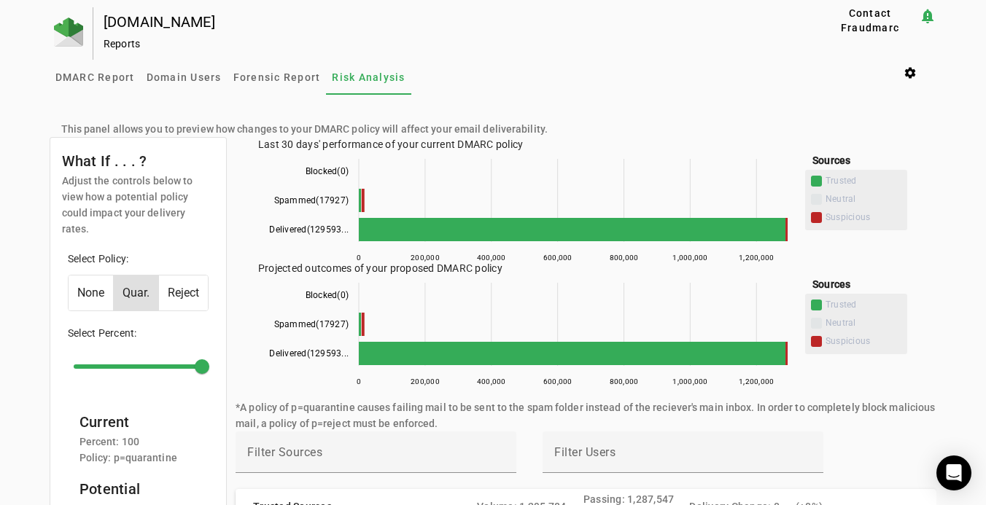
scroll to position [0, 0]
click at [920, 103] on mat-sidenav-content "DMARC Report Domain Users Forensic Report Risk Analysis settings This panel all…" at bounding box center [493, 335] width 887 height 550
click at [42, 127] on div "techstars.com Reports Contact Fraudmarc notification_important Reports DMARC Re…" at bounding box center [493, 308] width 986 height 602
click at [20, 90] on div "techstars.com Reports Contact Fraudmarc notification_important Reports DMARC Re…" at bounding box center [493, 308] width 986 height 602
click at [30, 124] on div "techstars.com Reports Contact Fraudmarc notification_important Reports DMARC Re…" at bounding box center [493, 308] width 986 height 602
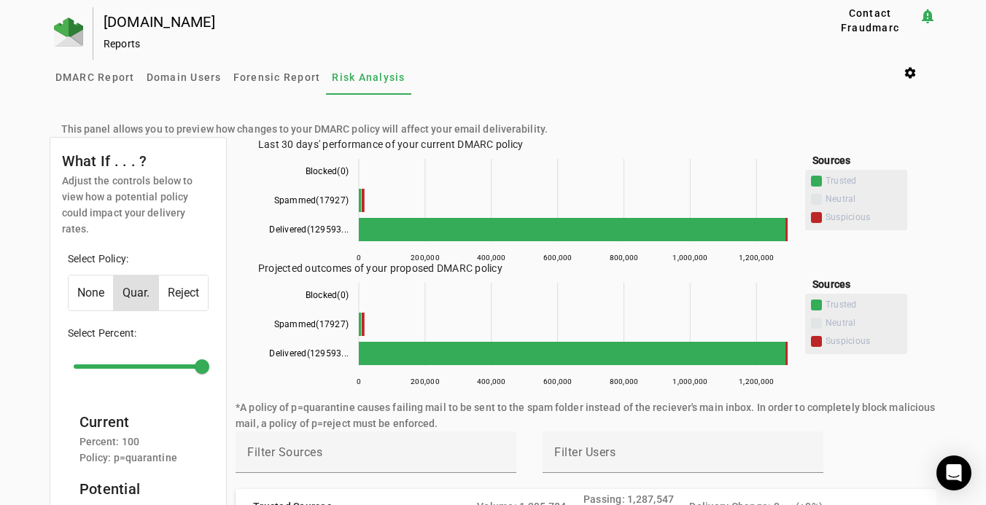
click at [25, 125] on div "techstars.com Reports Contact Fraudmarc notification_important Reports DMARC Re…" at bounding box center [493, 308] width 986 height 602
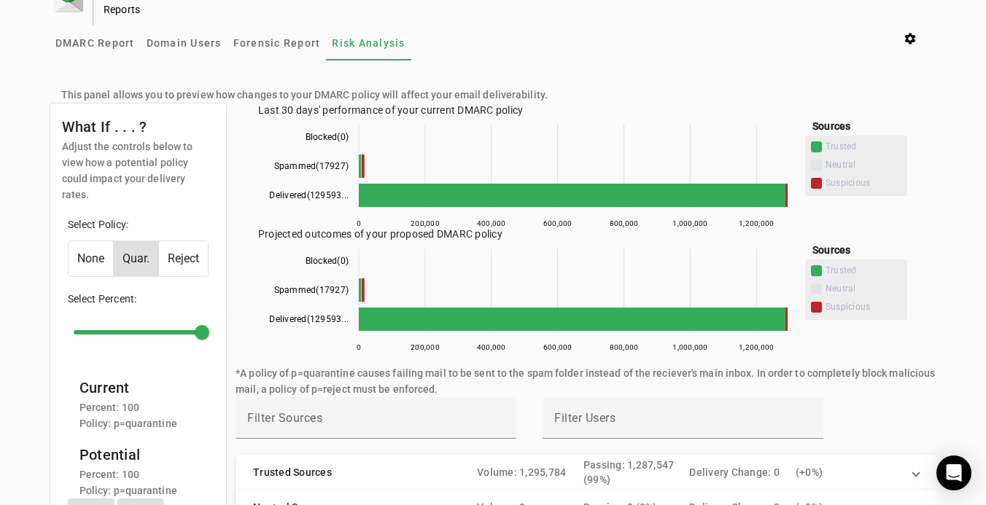
scroll to position [36, 0]
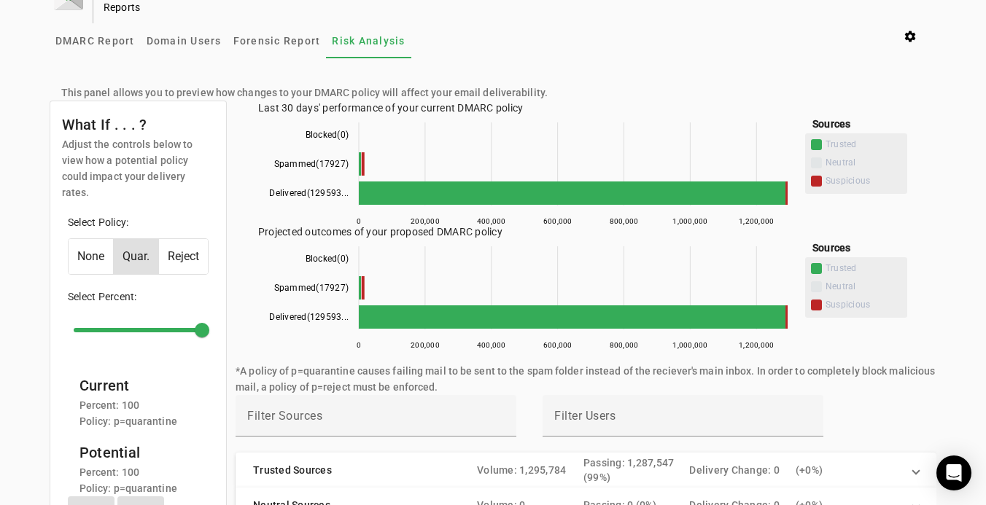
click at [25, 125] on div "techstars.com Reports Contact Fraudmarc notification_important Reports DMARC Re…" at bounding box center [493, 272] width 986 height 602
click at [31, 71] on div "techstars.com Reports Contact Fraudmarc notification_important Reports DMARC Re…" at bounding box center [493, 272] width 986 height 602
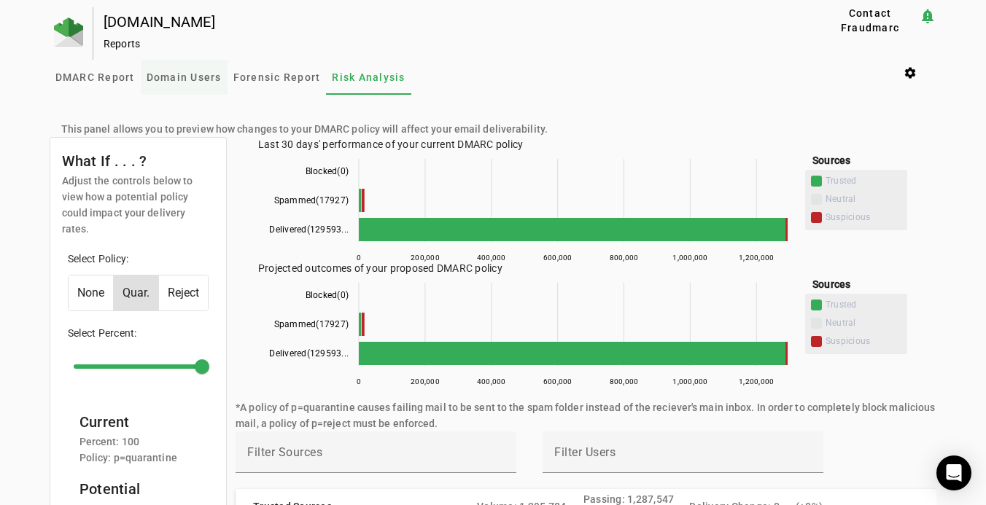
scroll to position [0, 0]
click at [547, 82] on div "DMARC Report Domain Users Forensic Report Risk Analysis settings" at bounding box center [493, 77] width 887 height 35
